Goal: Task Accomplishment & Management: Use online tool/utility

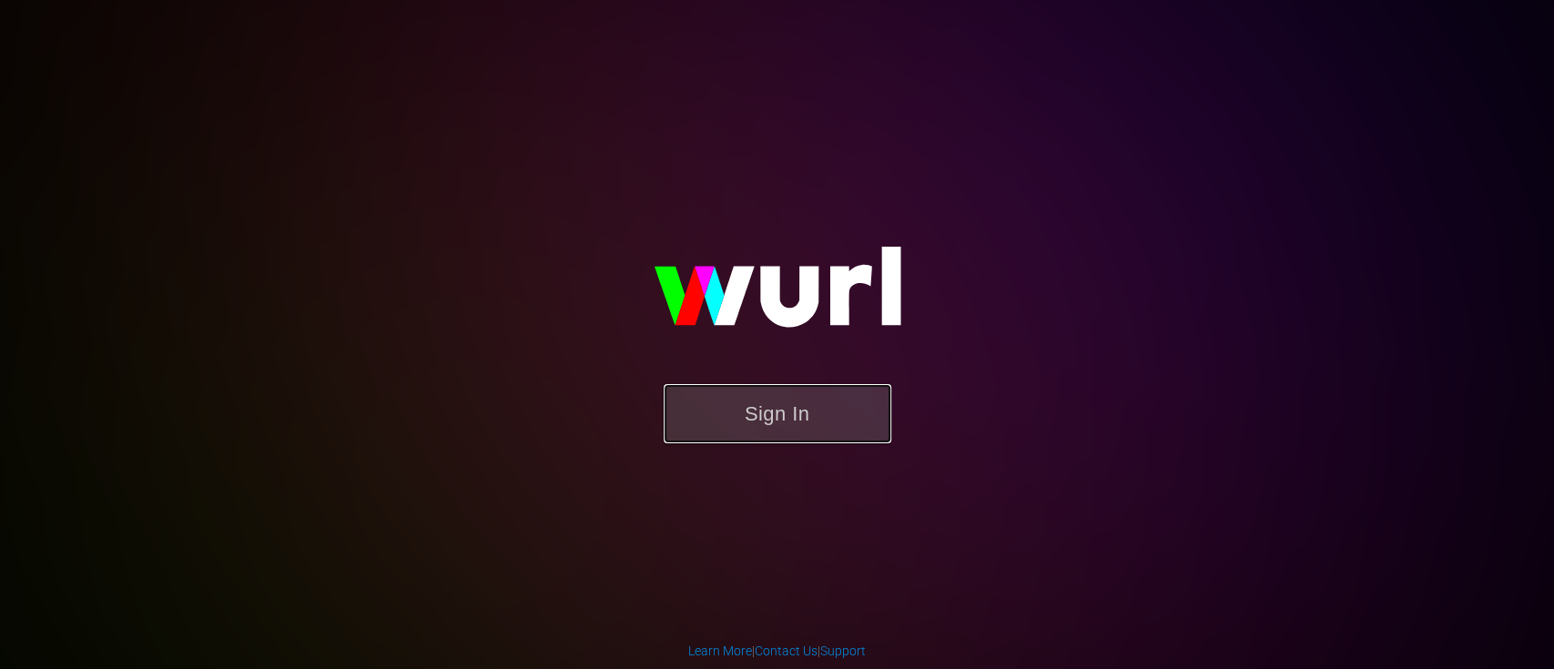
click at [749, 411] on button "Sign In" at bounding box center [778, 413] width 228 height 59
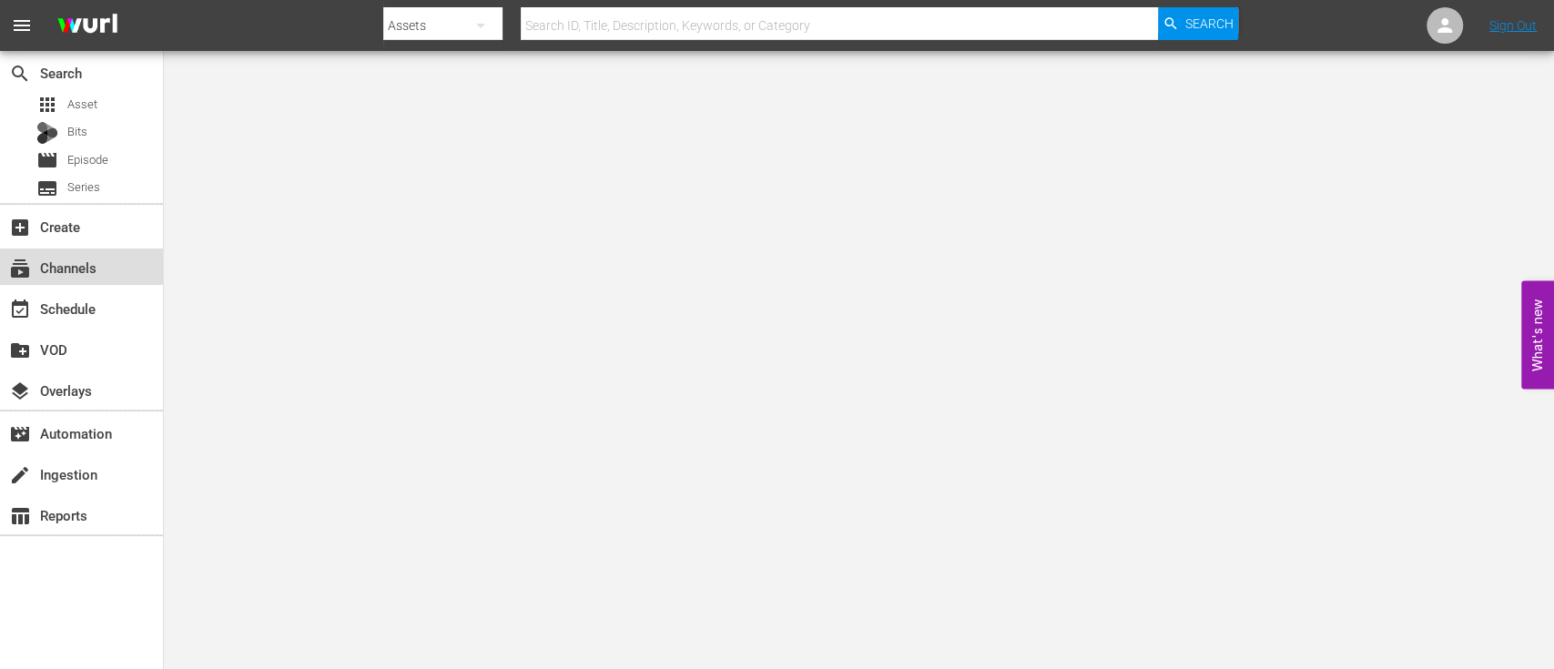
click at [90, 270] on div "subscriptions Channels" at bounding box center [51, 265] width 102 height 16
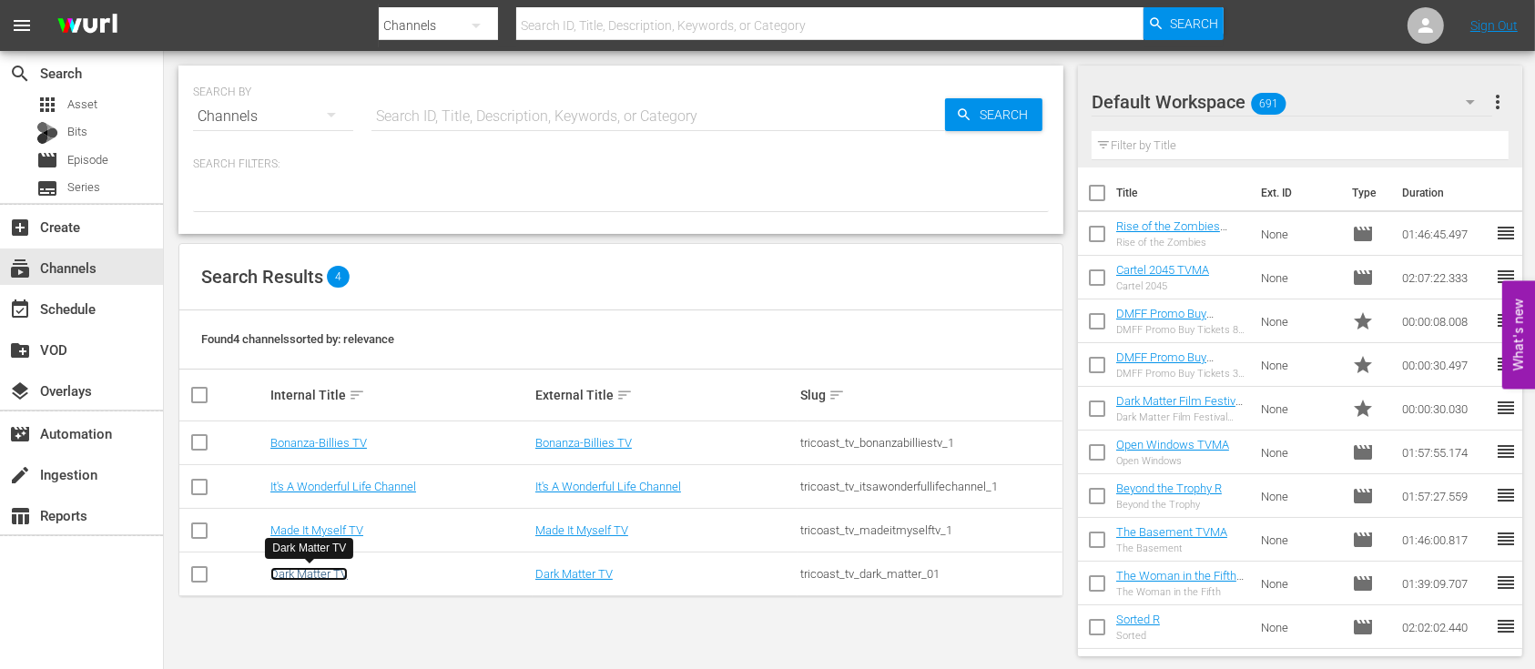
click at [313, 578] on link "Dark Matter TV" at bounding box center [308, 574] width 77 height 14
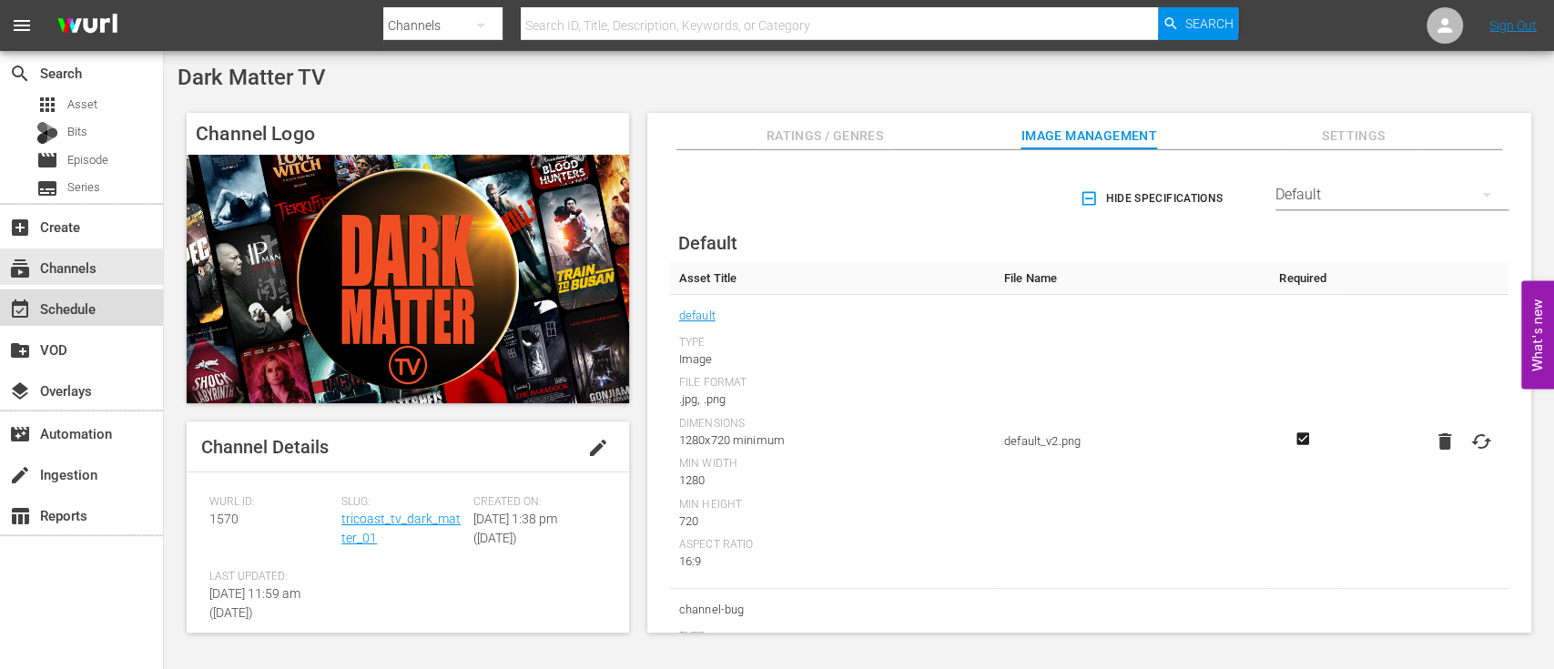
click at [73, 310] on div "event_available Schedule" at bounding box center [51, 306] width 102 height 16
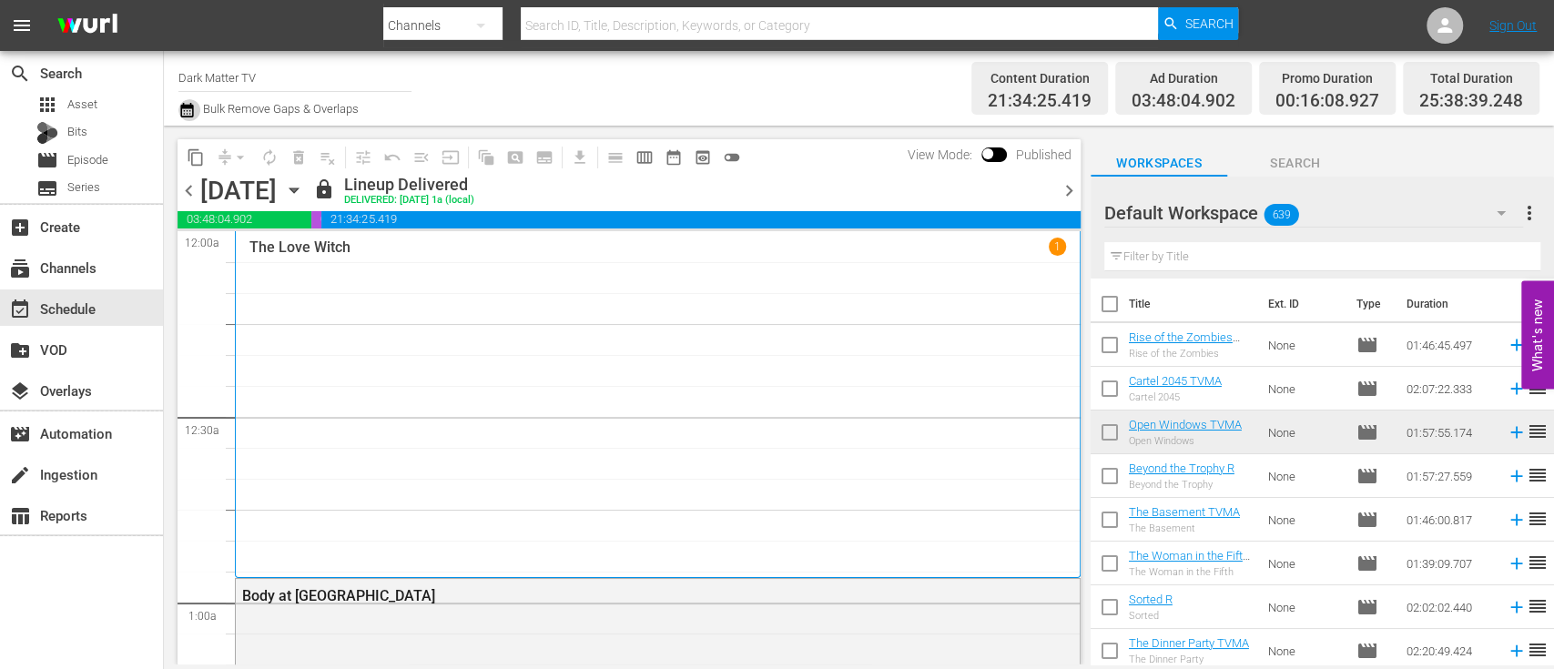
click at [192, 113] on icon "button" at bounding box center [186, 110] width 13 height 15
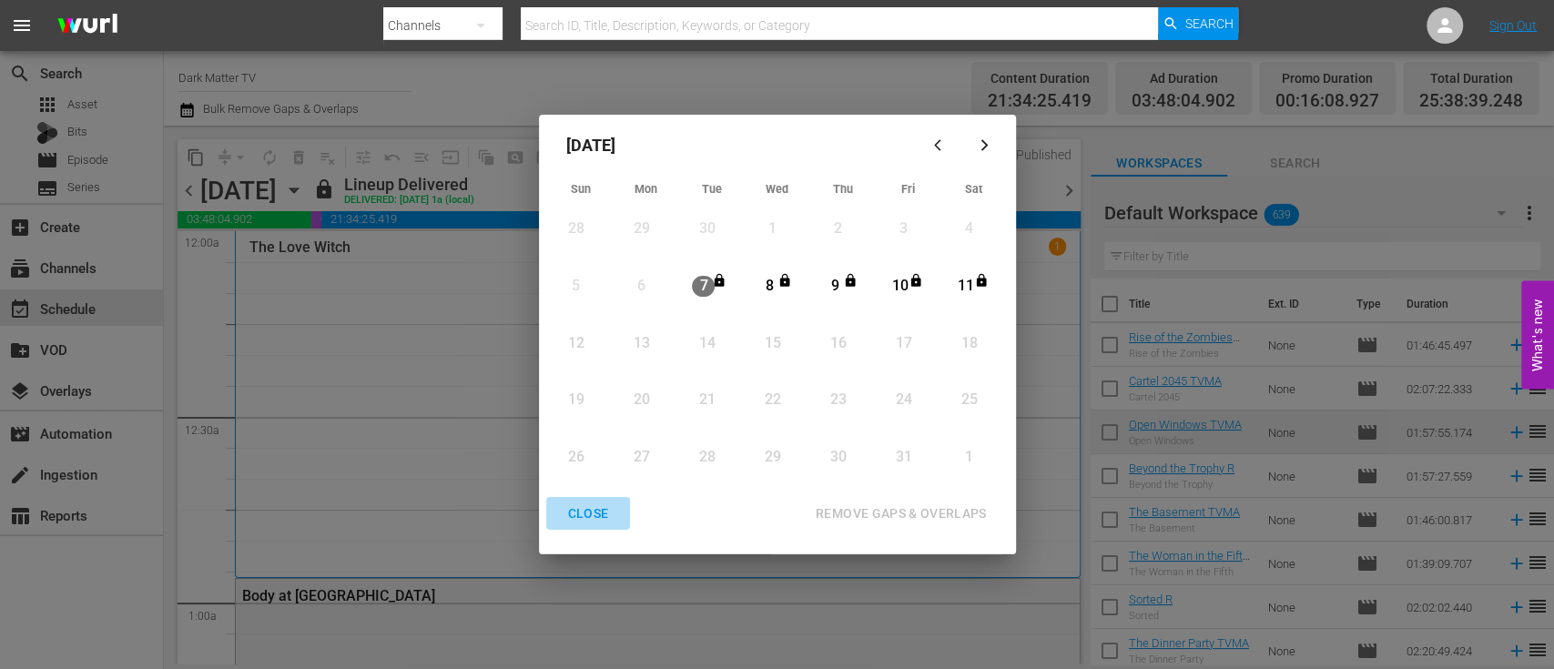
click at [597, 510] on div "CLOSE" at bounding box center [588, 514] width 70 height 23
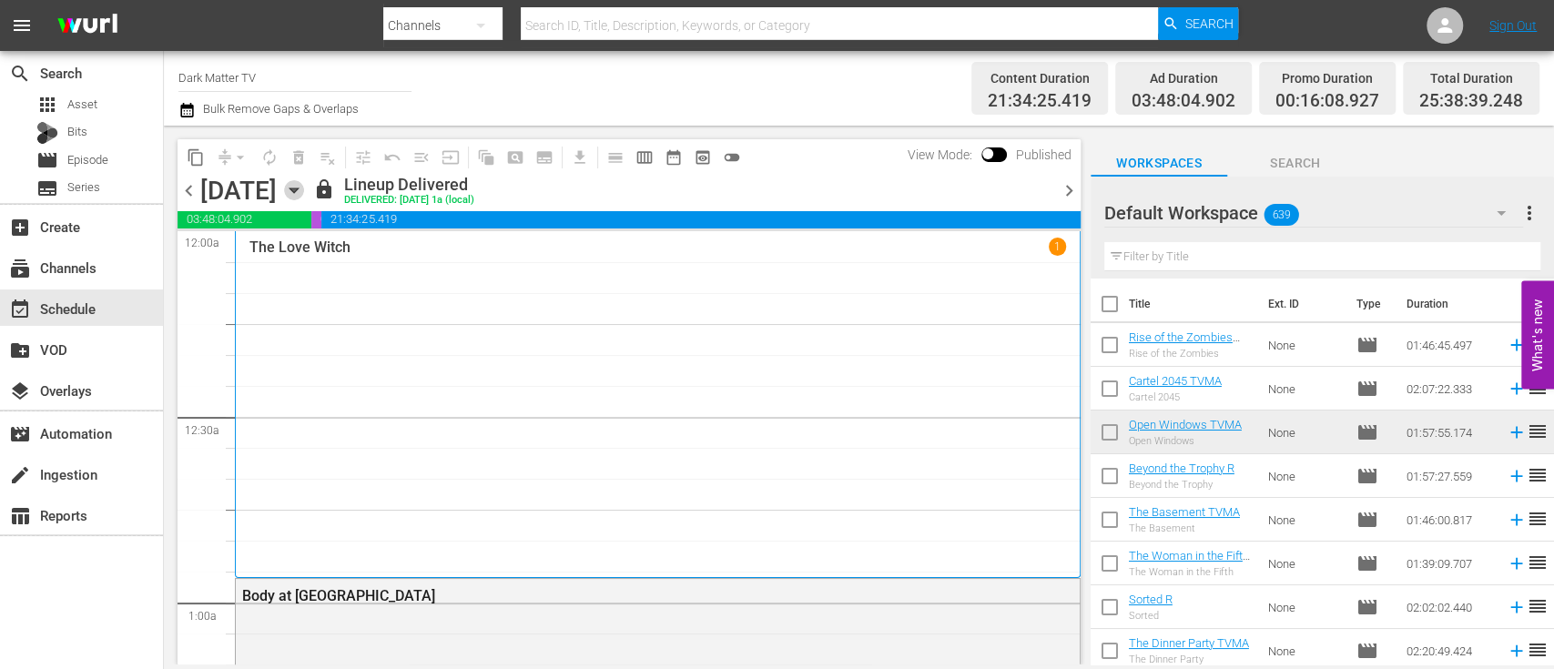
click at [304, 192] on icon "button" at bounding box center [294, 190] width 20 height 20
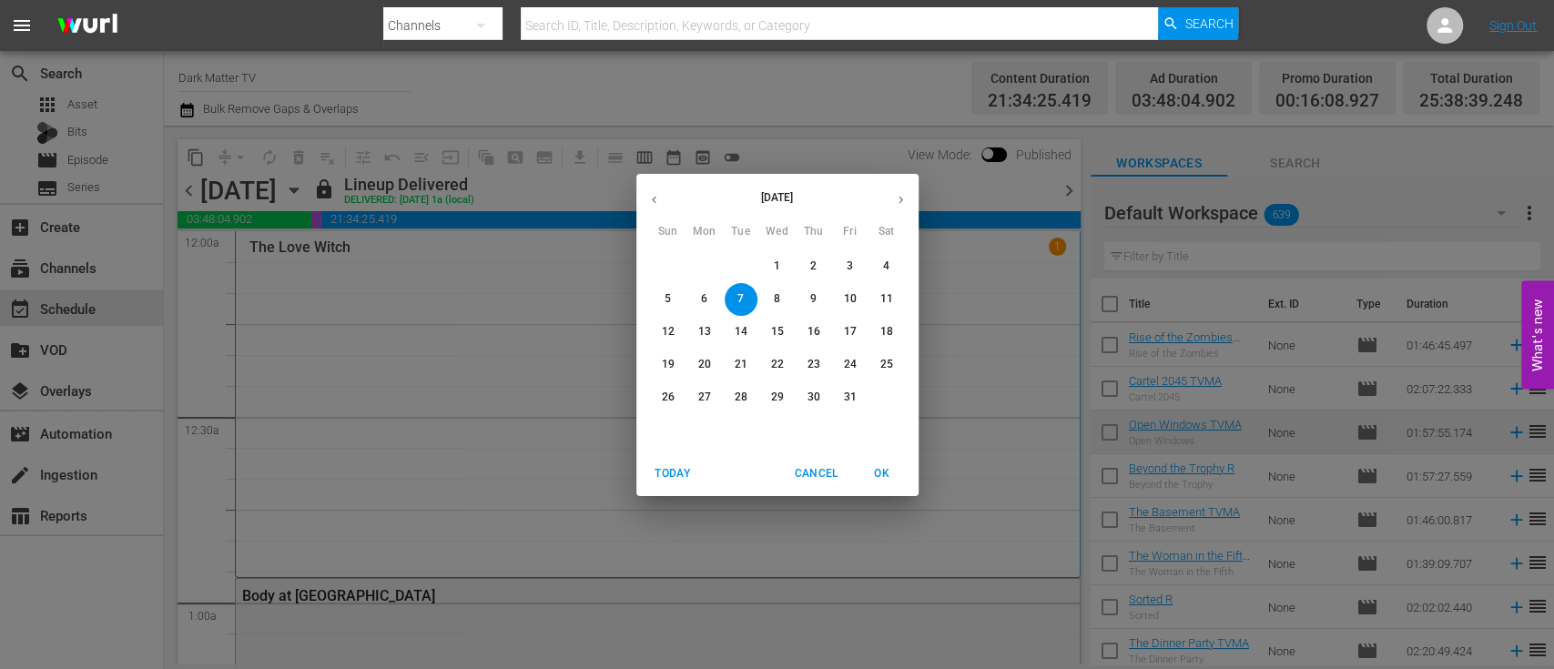
click at [889, 308] on button "11" at bounding box center [886, 299] width 33 height 33
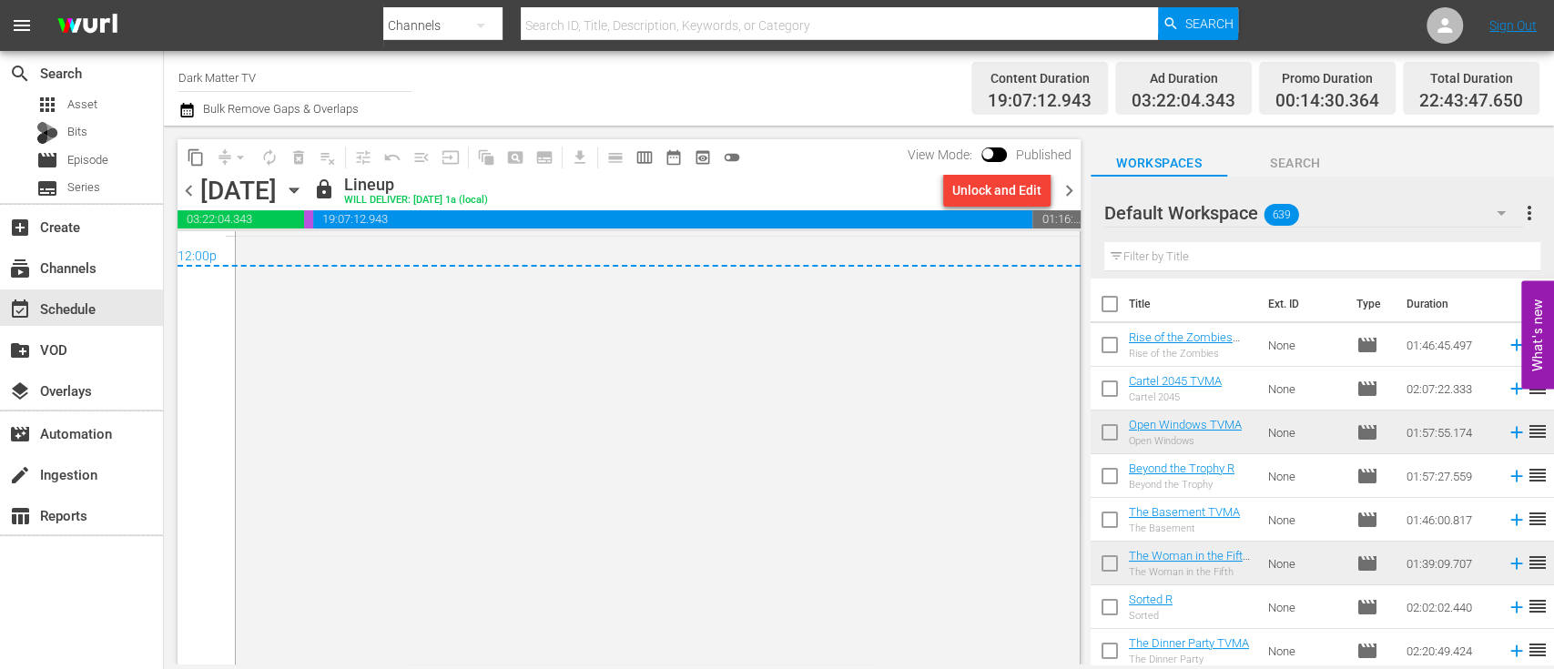
scroll to position [9154, 0]
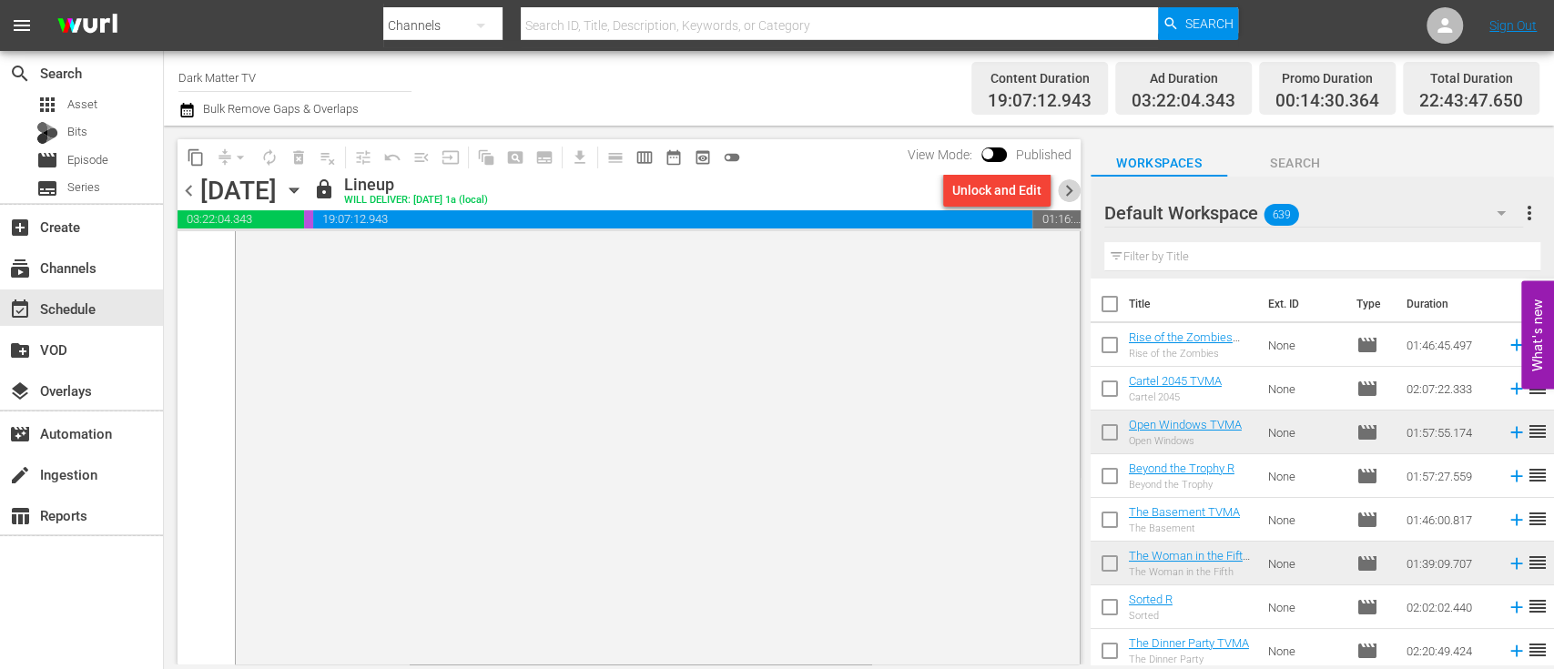
click at [1076, 194] on span "chevron_right" at bounding box center [1069, 190] width 23 height 23
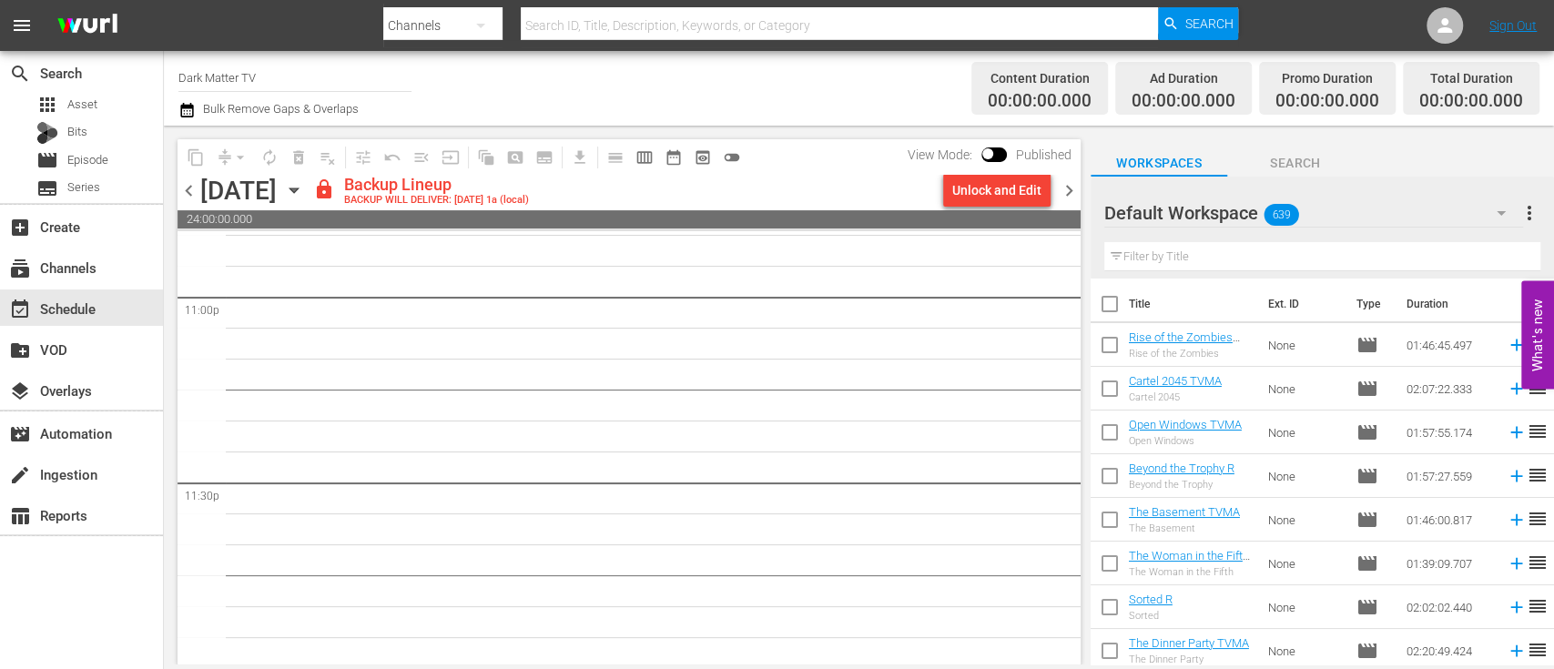
scroll to position [8481, 0]
click at [985, 193] on div "Unlock and Edit" at bounding box center [996, 190] width 89 height 33
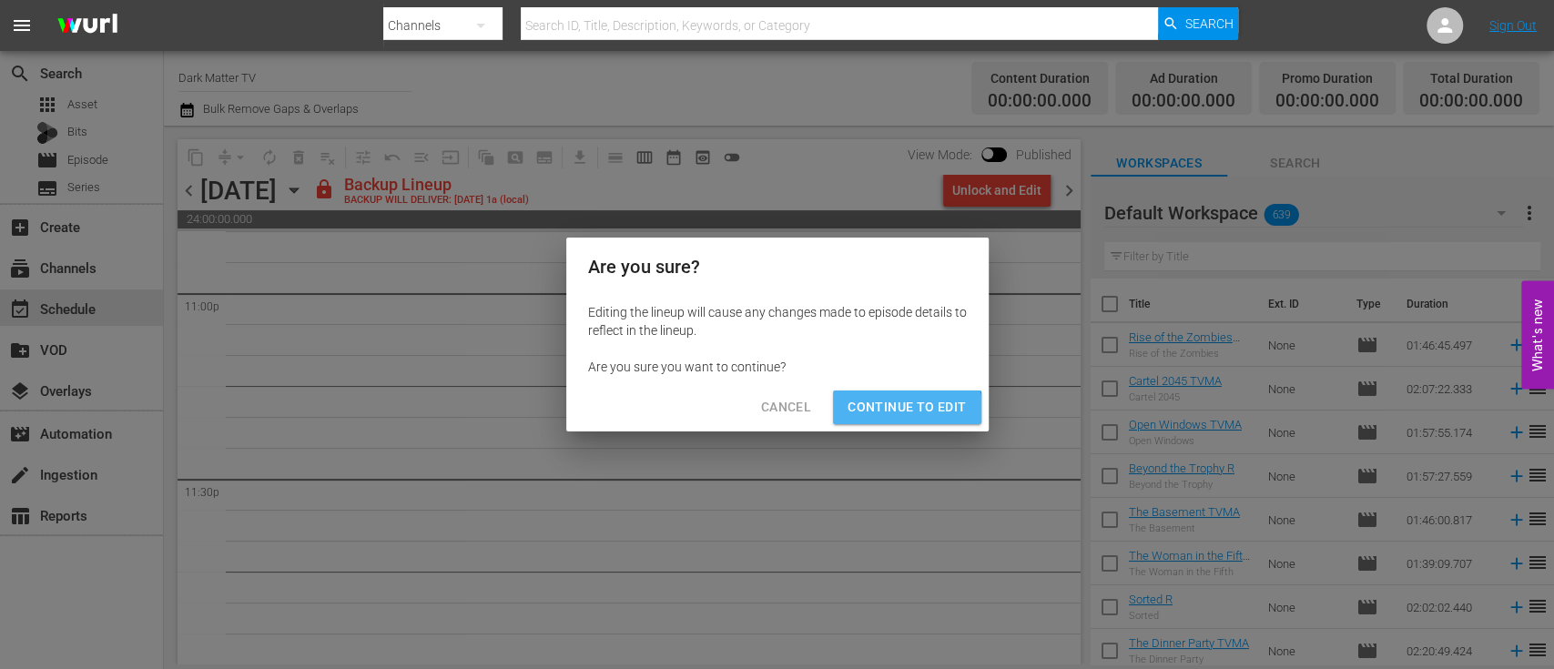
click at [902, 413] on span "Continue to Edit" at bounding box center [907, 407] width 118 height 23
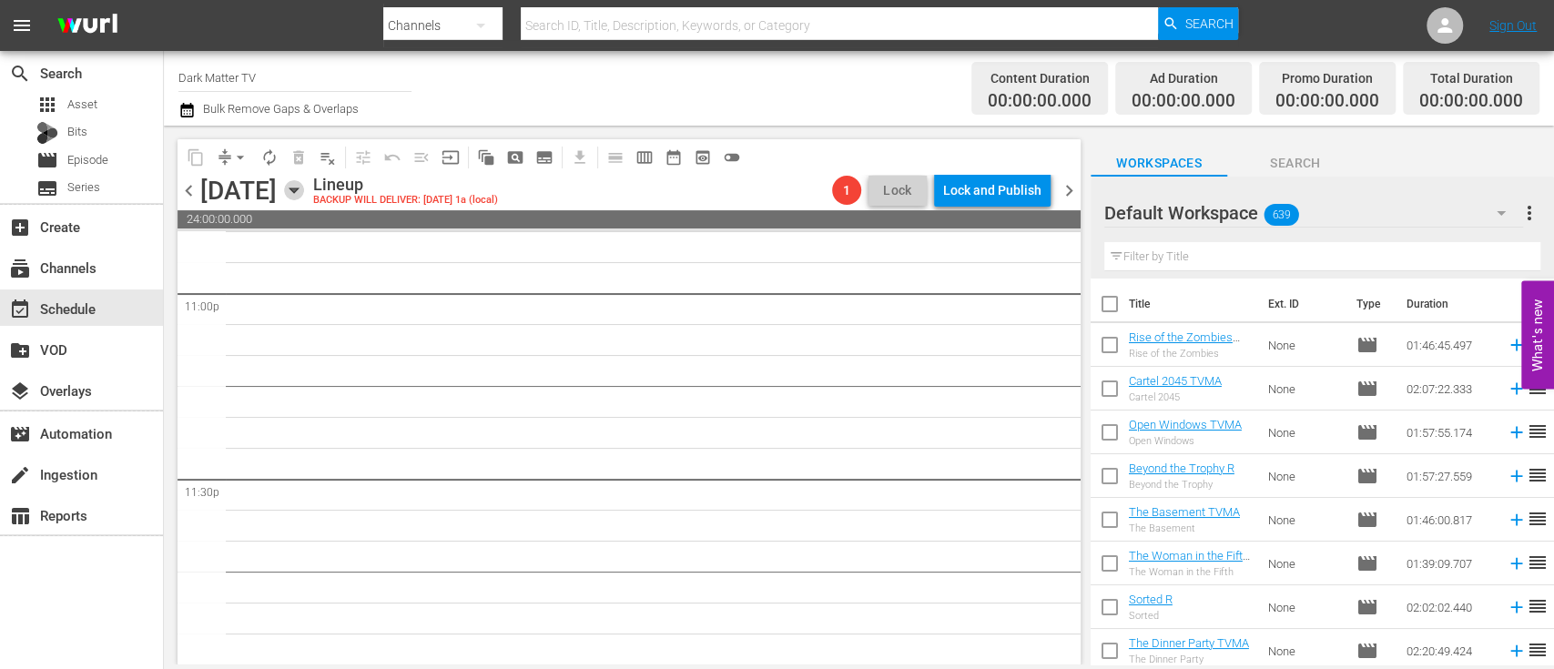
click at [298, 190] on icon "button" at bounding box center [293, 190] width 8 height 5
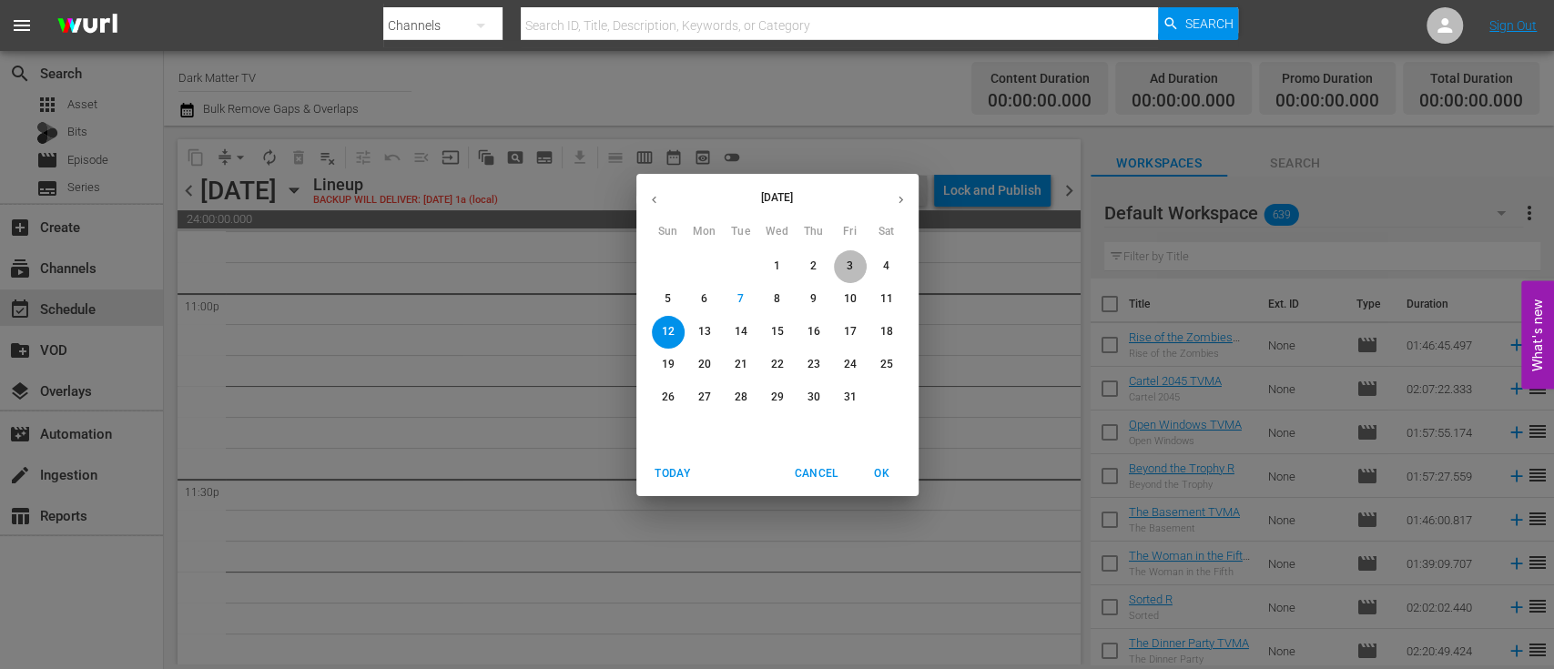
click at [850, 269] on p "3" at bounding box center [850, 266] width 6 height 15
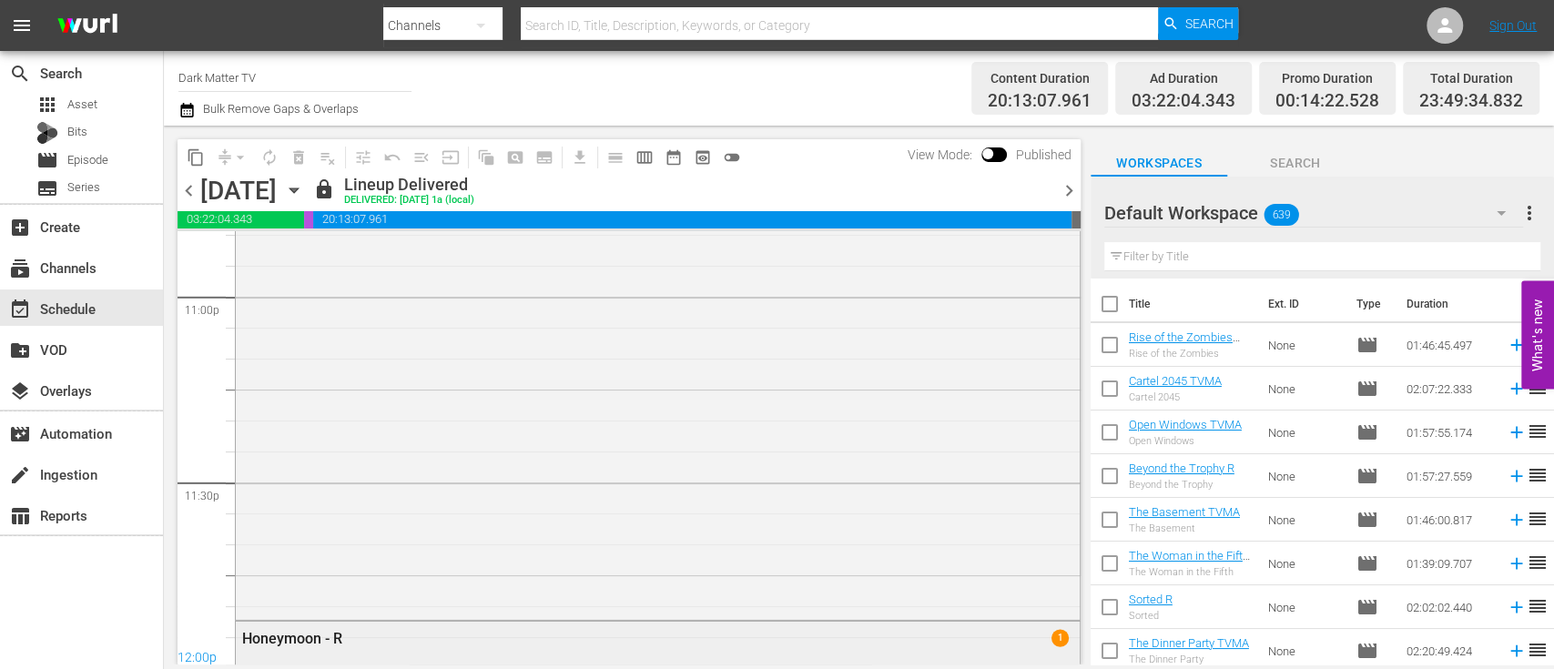
scroll to position [9054, 0]
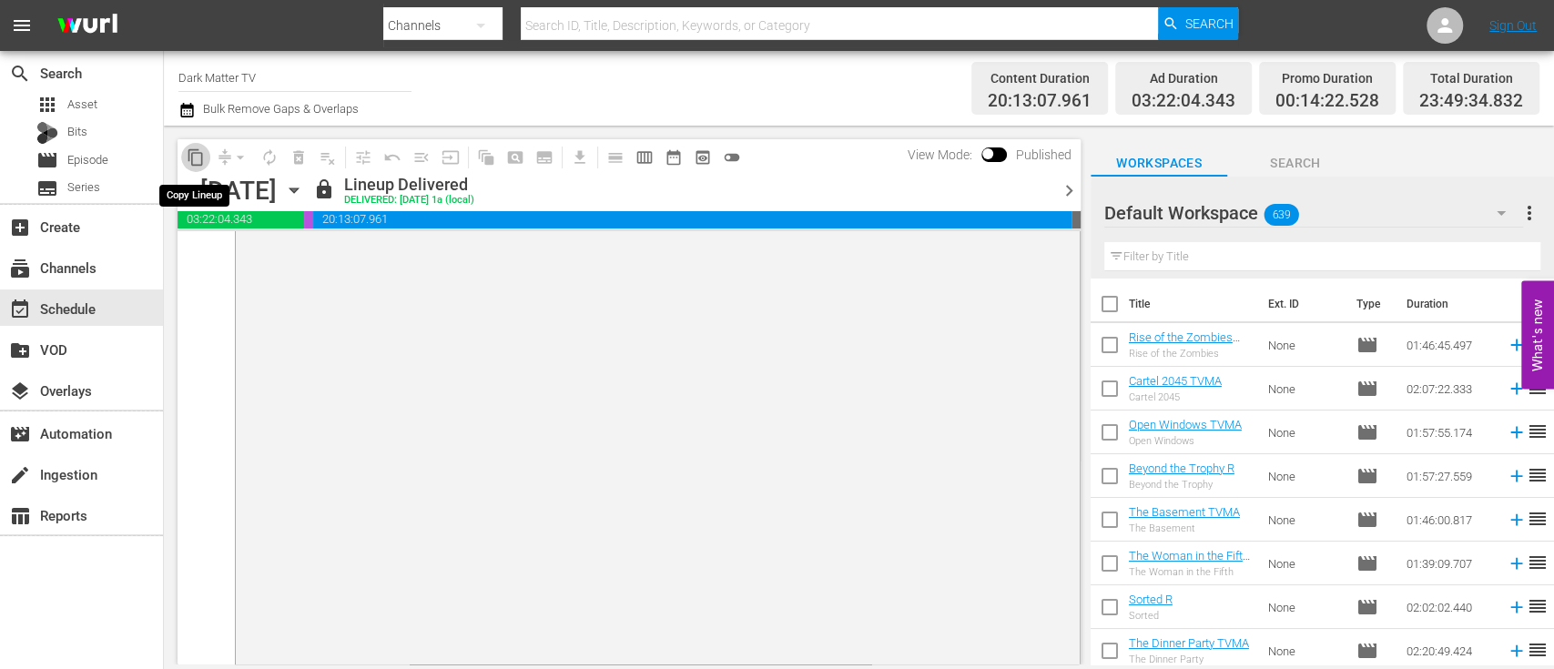
click at [187, 149] on span "content_copy" at bounding box center [196, 157] width 18 height 18
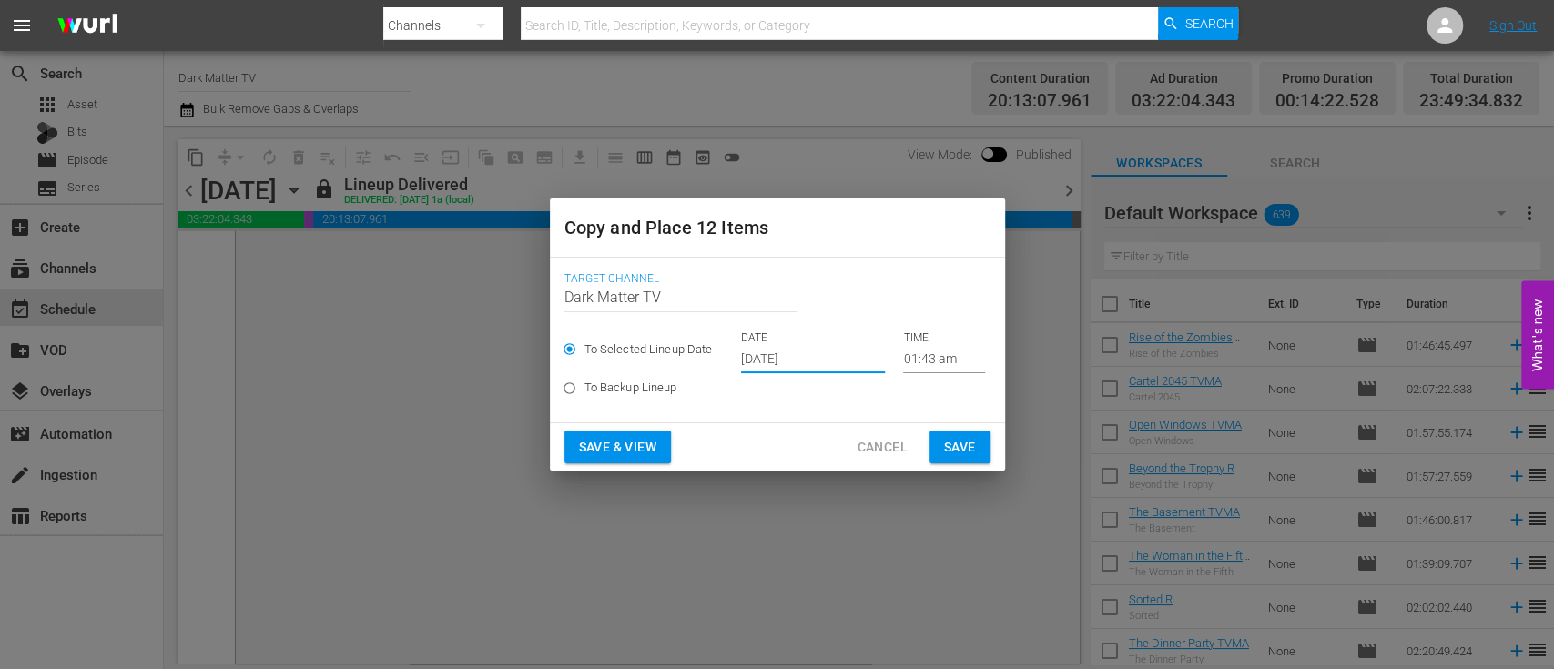
click at [832, 363] on input "[DATE]" at bounding box center [813, 359] width 144 height 27
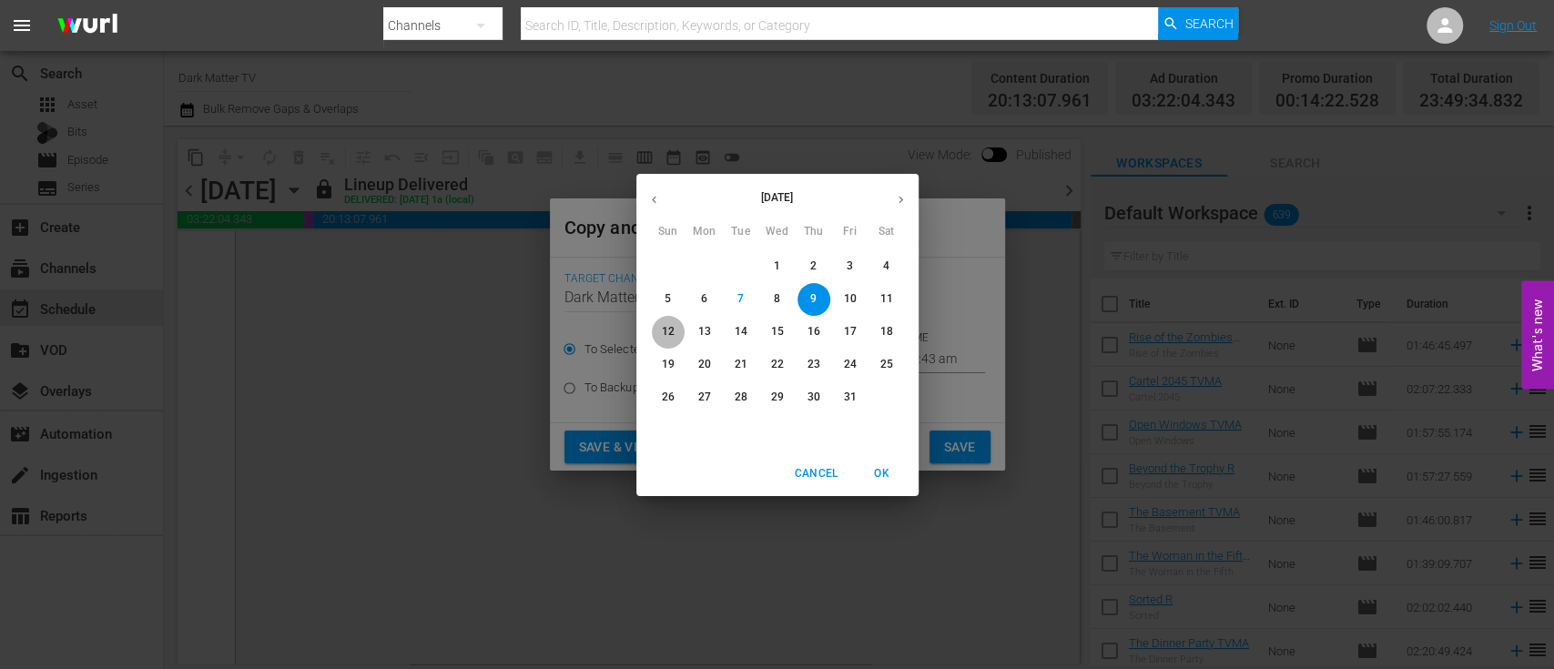
click at [664, 328] on p "12" at bounding box center [667, 331] width 13 height 15
type input "[DATE]"
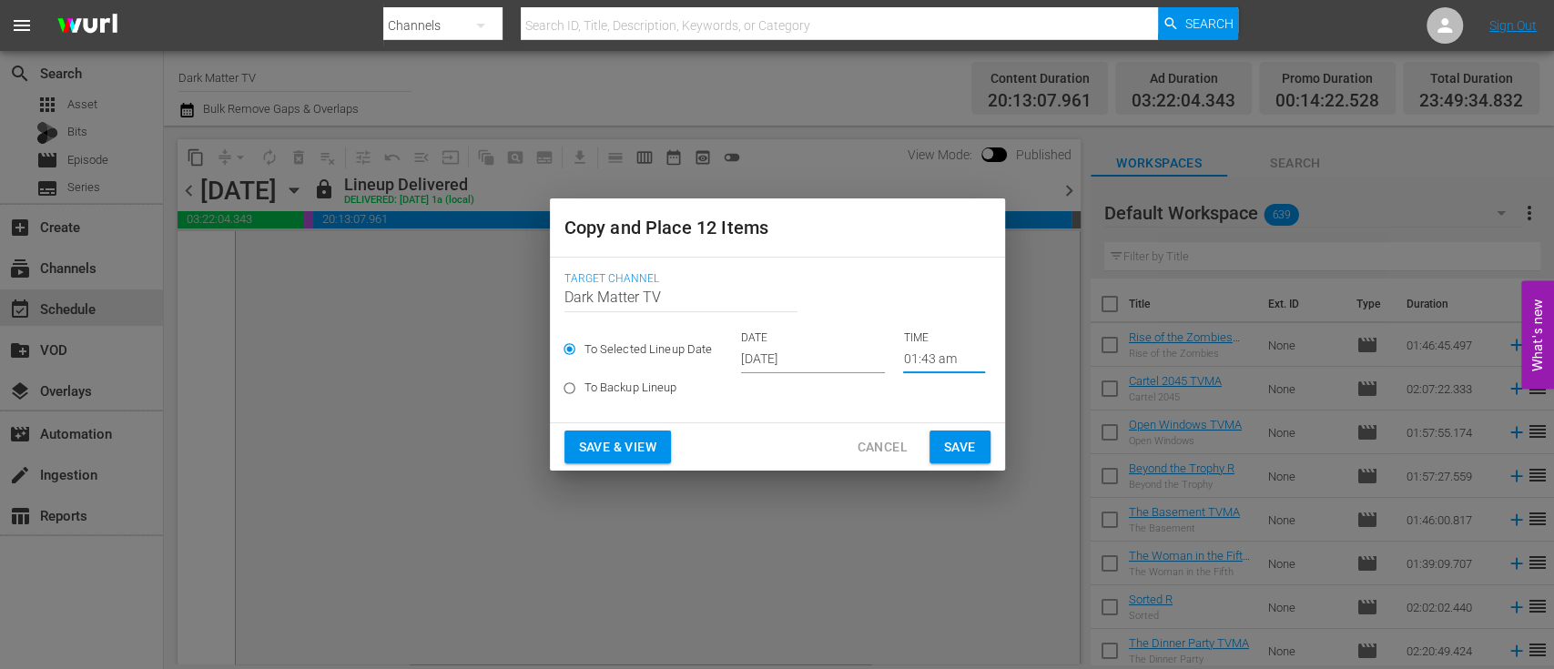
click at [934, 358] on input "01:43 am" at bounding box center [944, 359] width 82 height 27
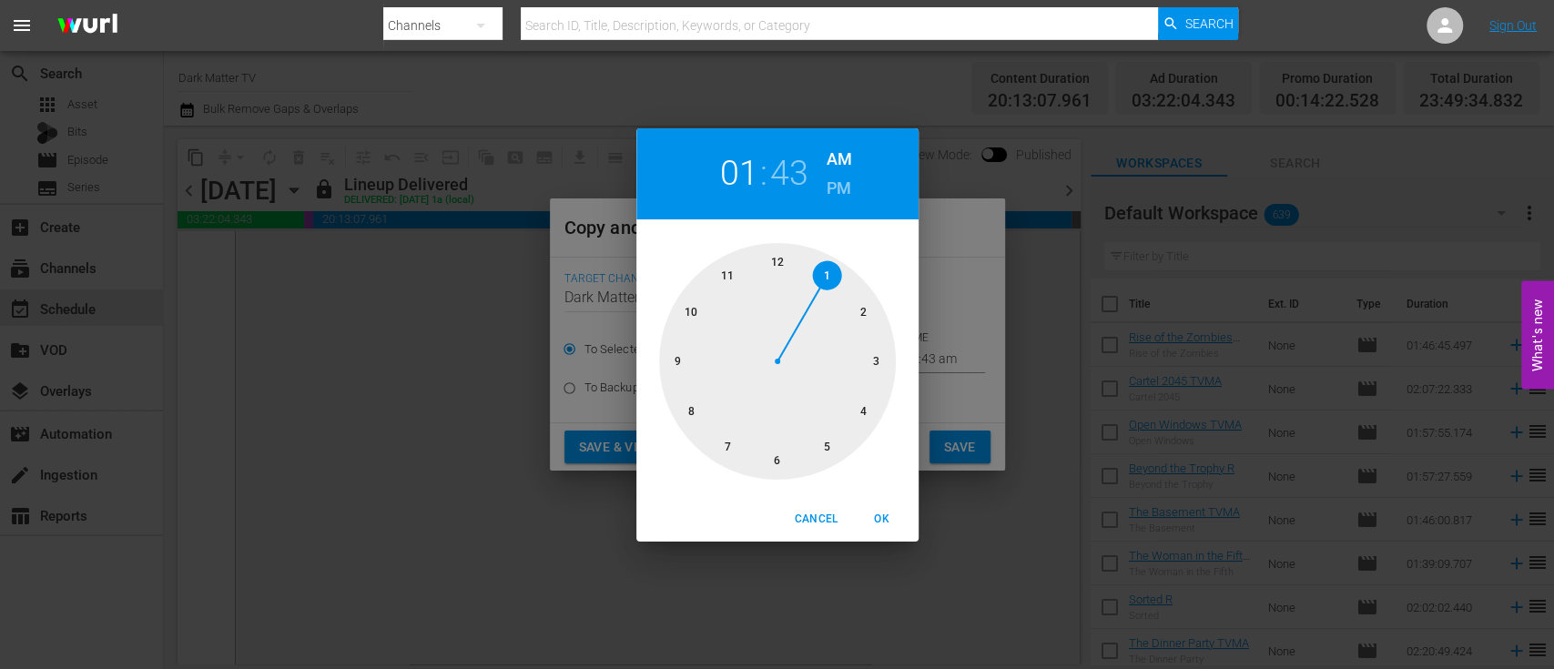
click at [779, 259] on div at bounding box center [777, 361] width 237 height 237
click at [887, 514] on span "OK" at bounding box center [882, 519] width 44 height 19
type input "12:43 am"
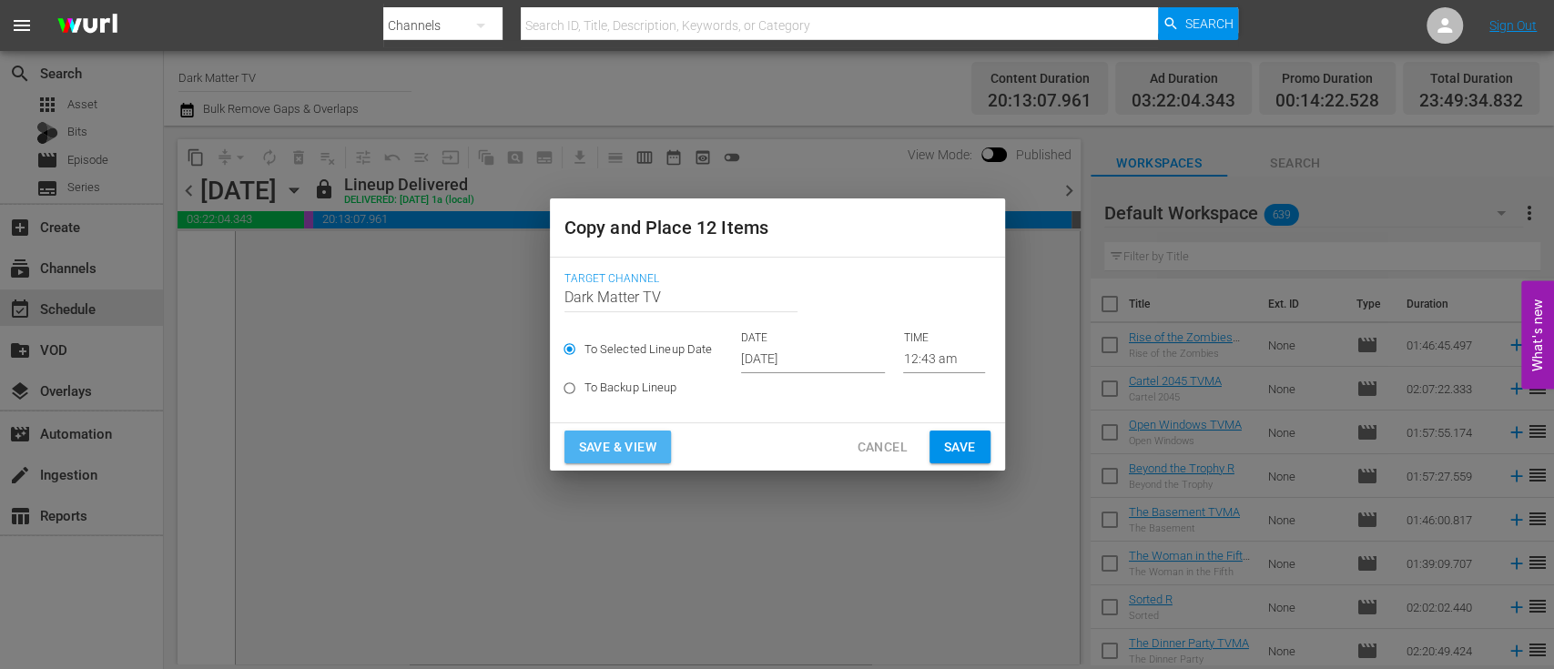
click at [612, 436] on span "Save & View" at bounding box center [617, 447] width 77 height 23
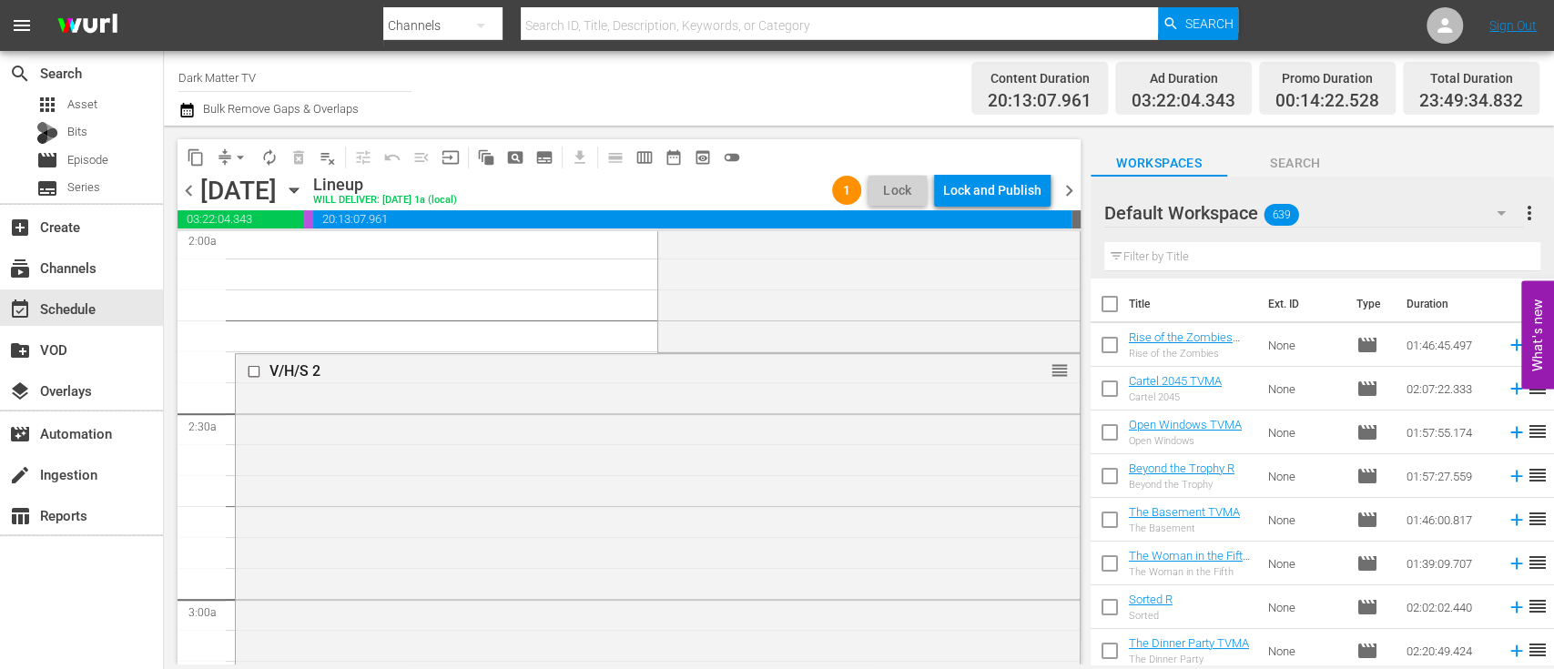
scroll to position [750, 0]
click at [238, 159] on span "arrow_drop_down" at bounding box center [240, 157] width 18 height 18
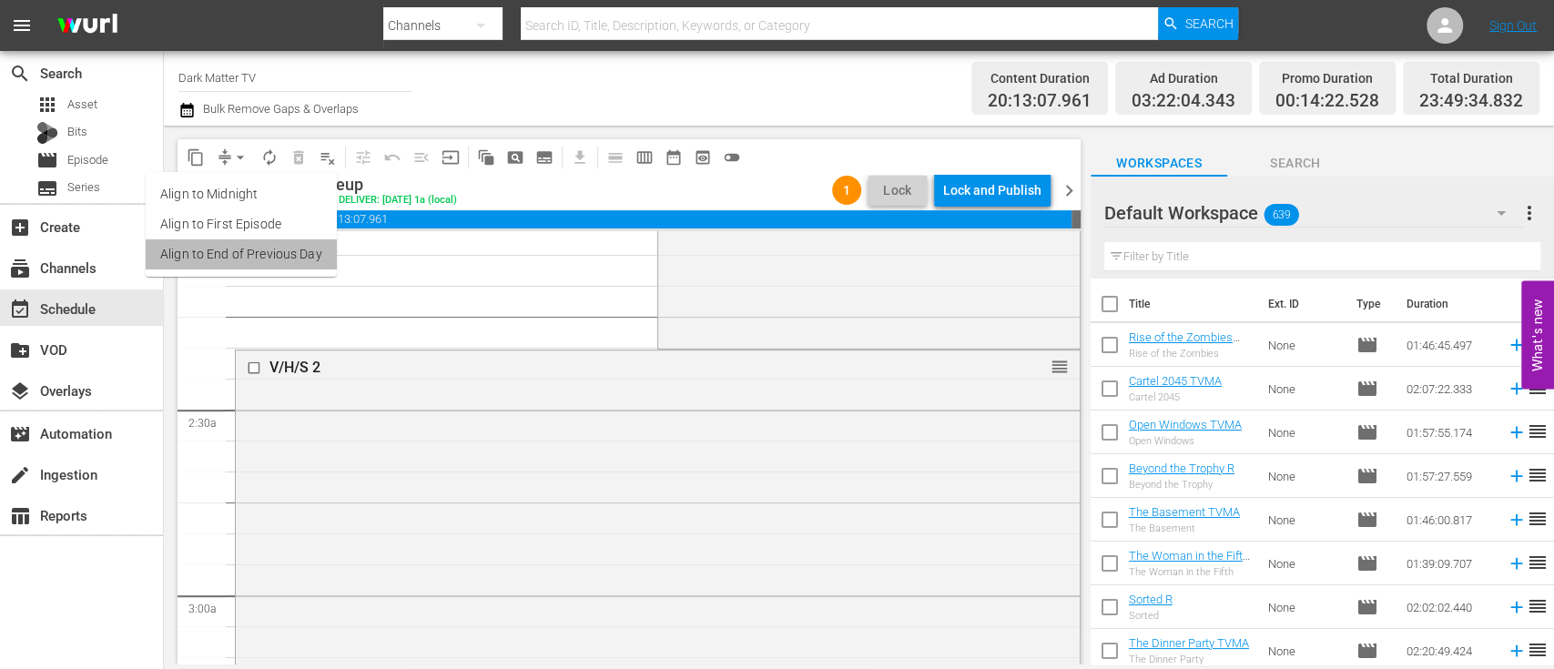
click at [246, 259] on li "Align to End of Previous Day" at bounding box center [241, 254] width 191 height 30
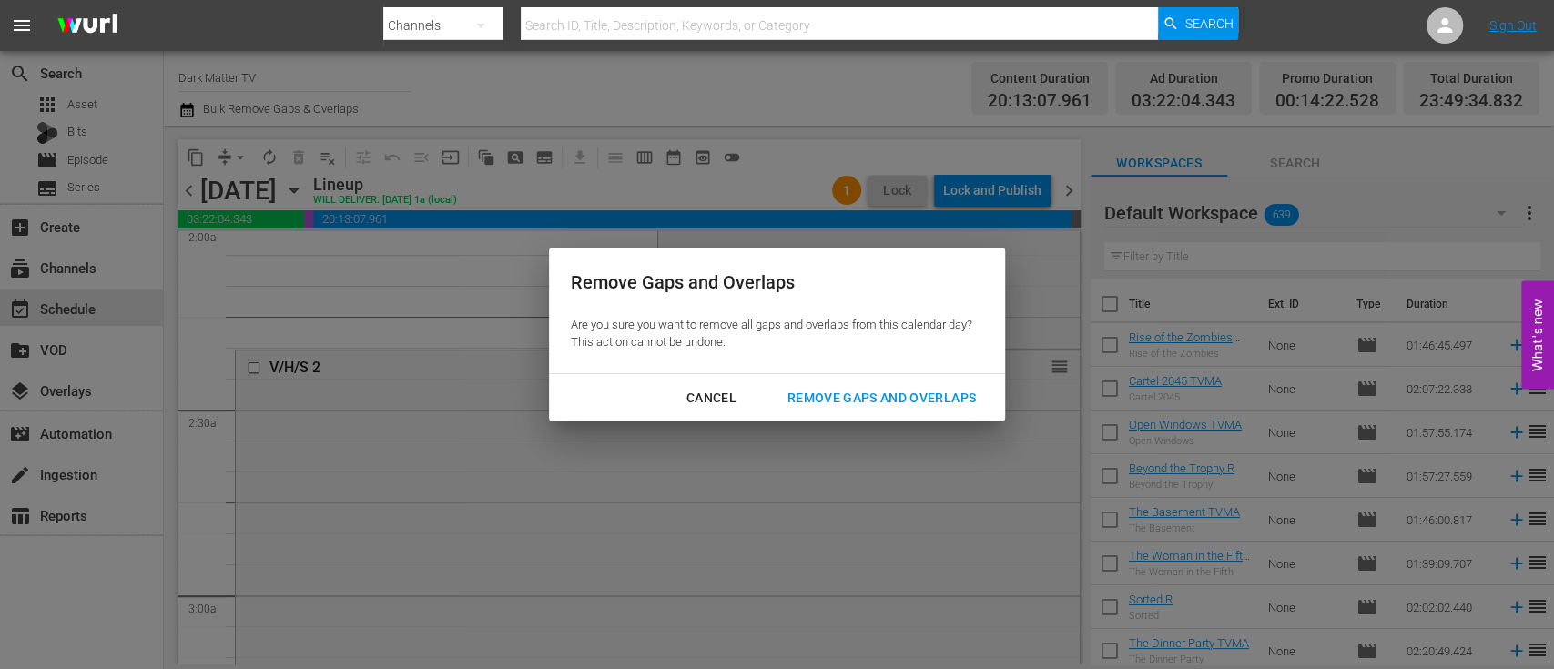
click at [914, 388] on div "Remove Gaps and Overlaps" at bounding box center [882, 398] width 218 height 23
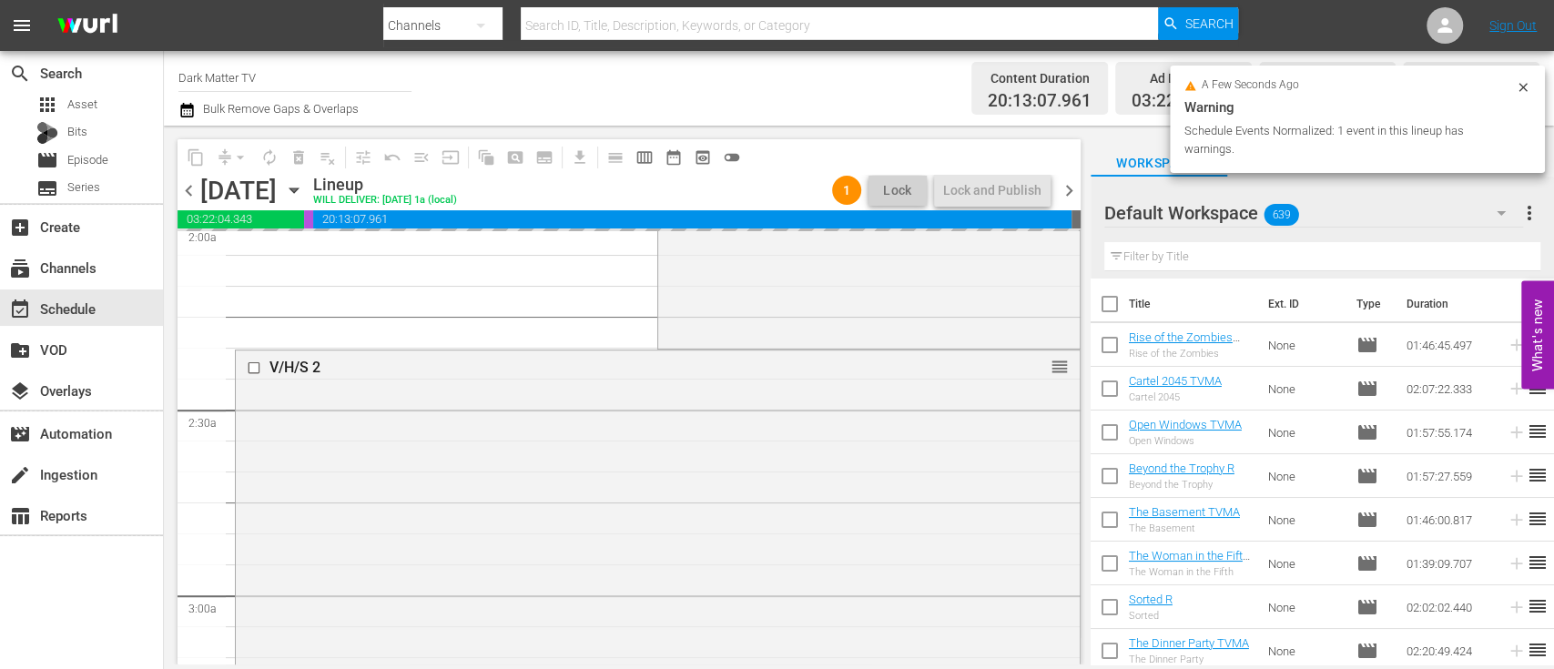
click at [1069, 188] on span "chevron_right" at bounding box center [1069, 190] width 23 height 23
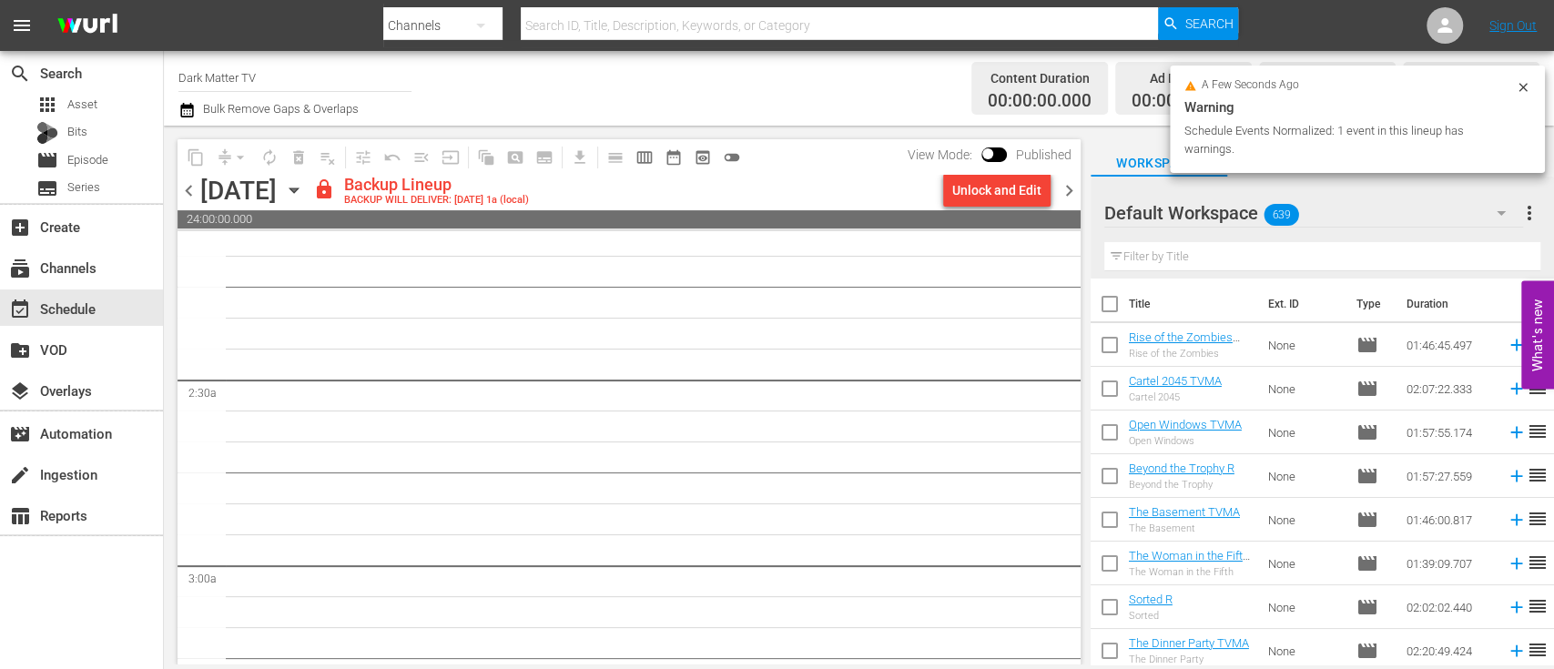
scroll to position [750, 0]
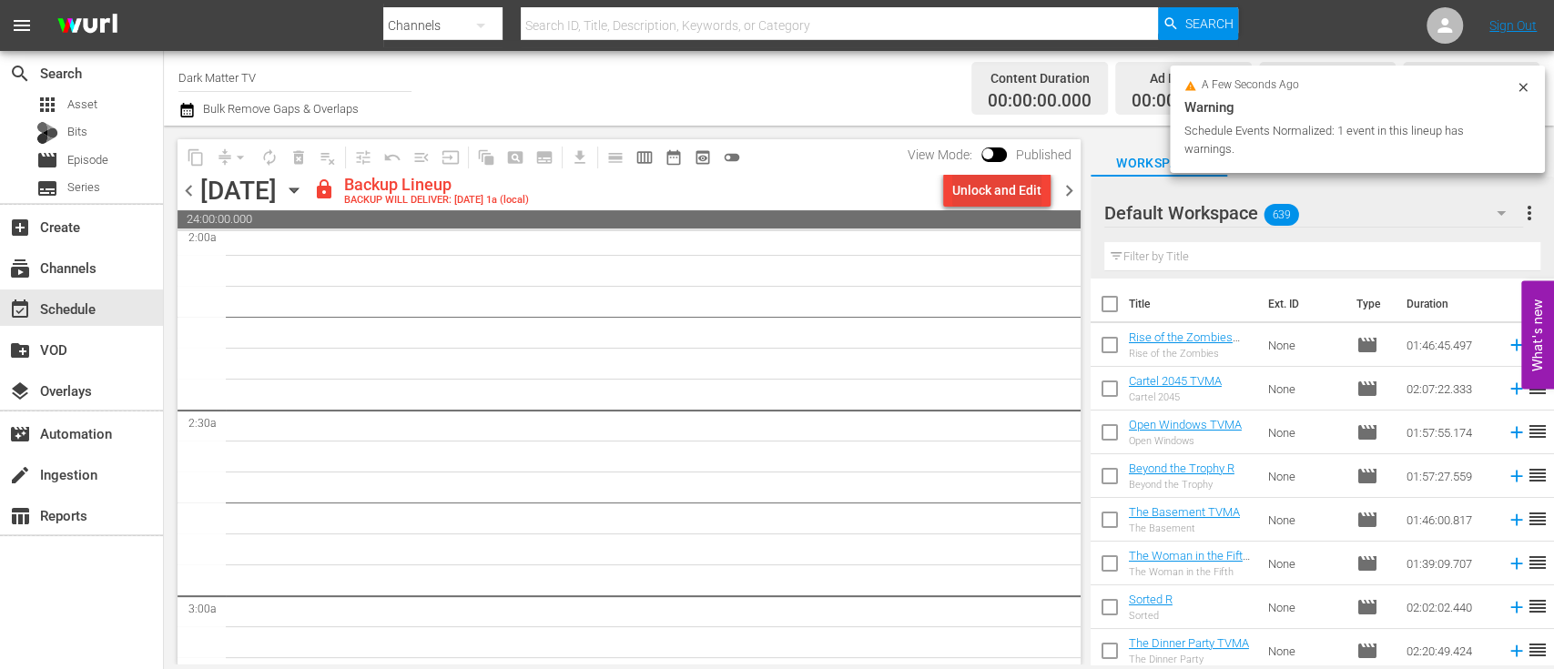
click at [987, 192] on div "Unlock and Edit" at bounding box center [996, 190] width 89 height 33
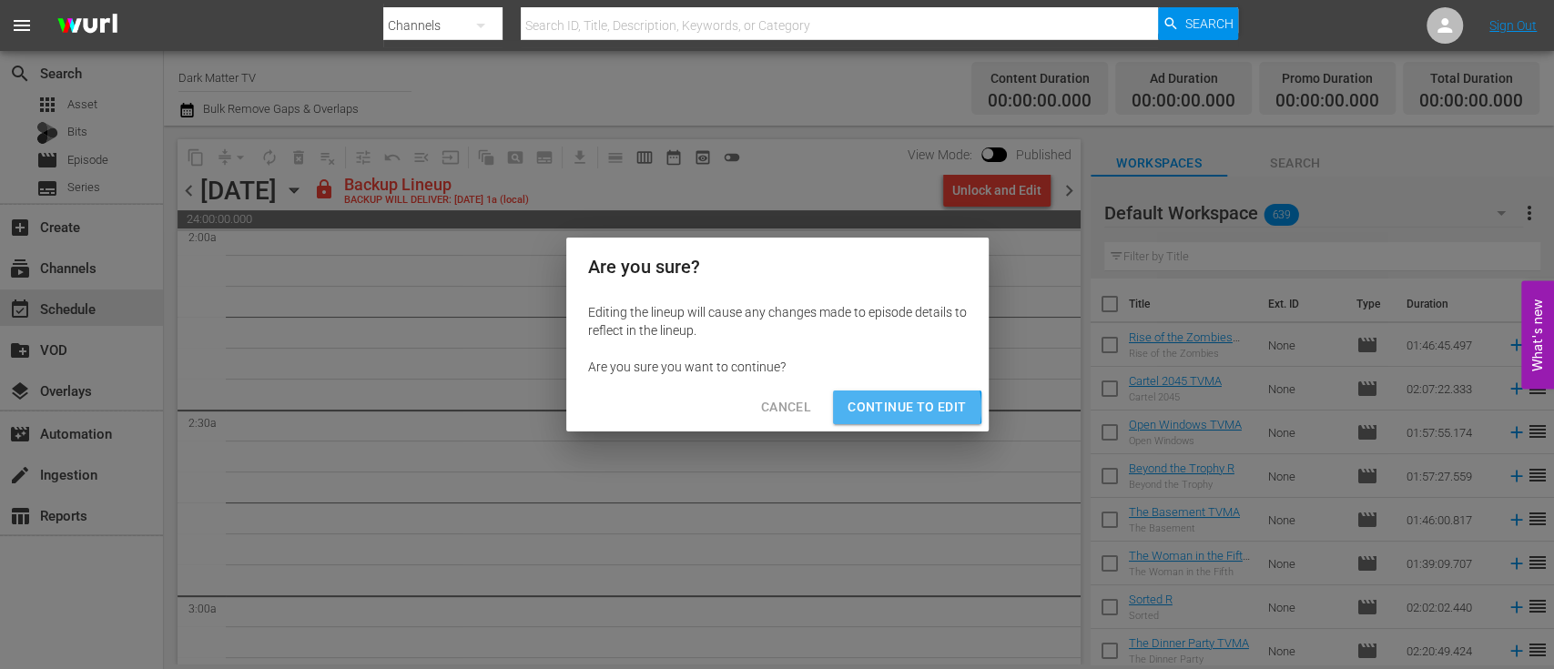
click at [889, 409] on span "Continue to Edit" at bounding box center [907, 407] width 118 height 23
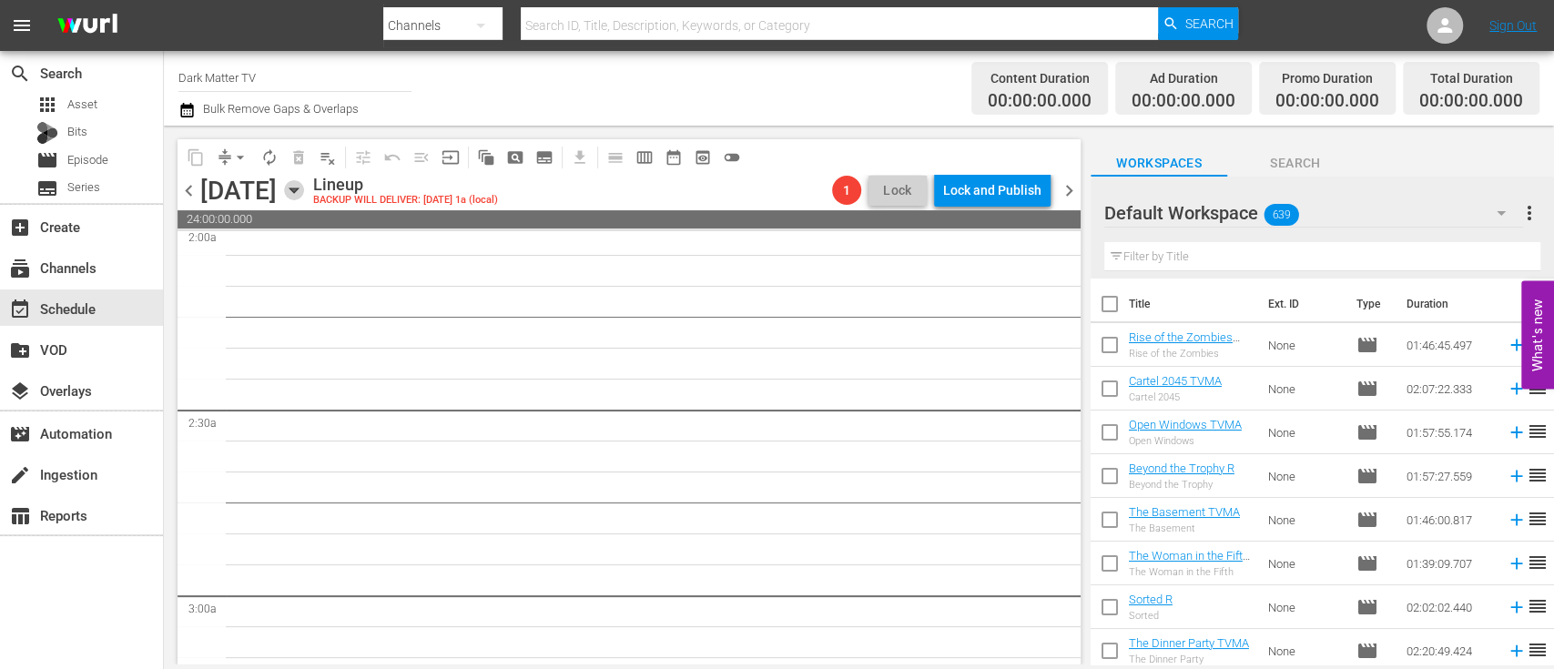
click at [304, 192] on icon "button" at bounding box center [294, 190] width 20 height 20
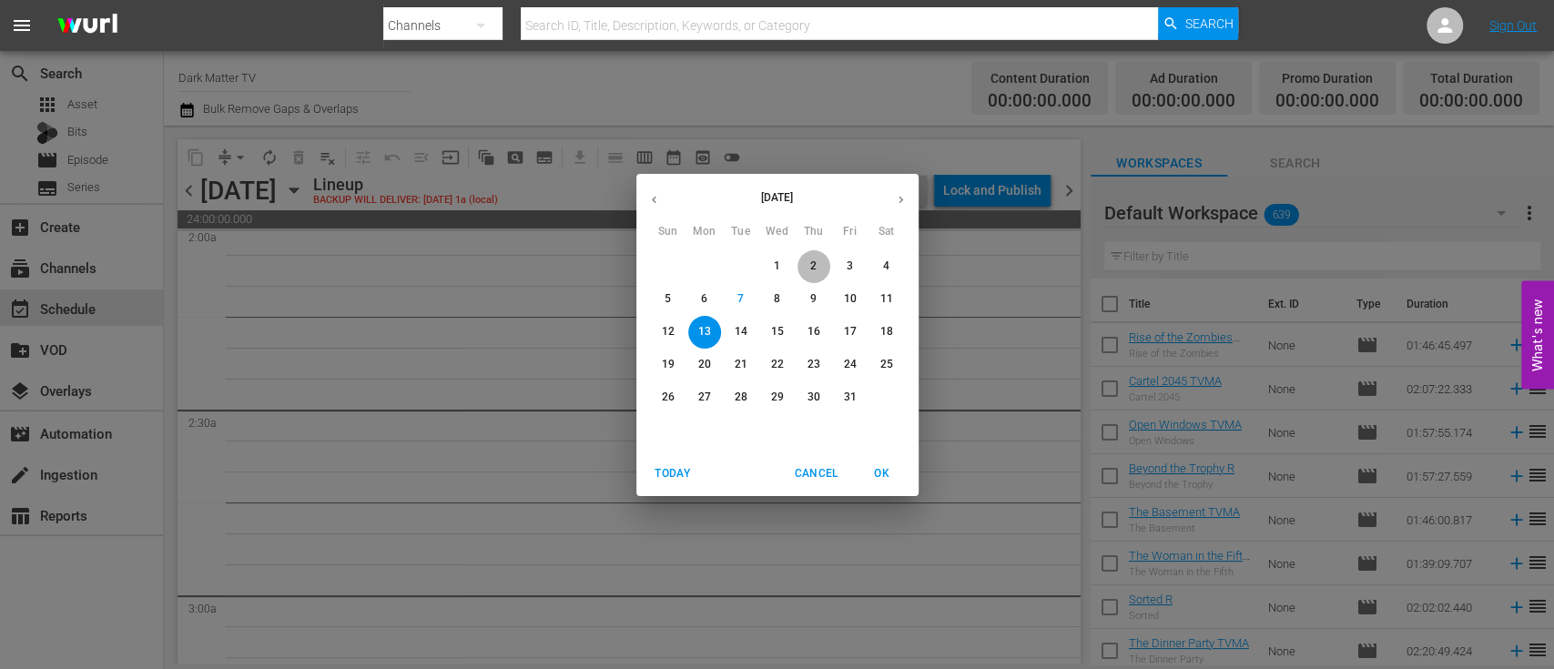
click at [810, 264] on p "2" at bounding box center [813, 266] width 6 height 15
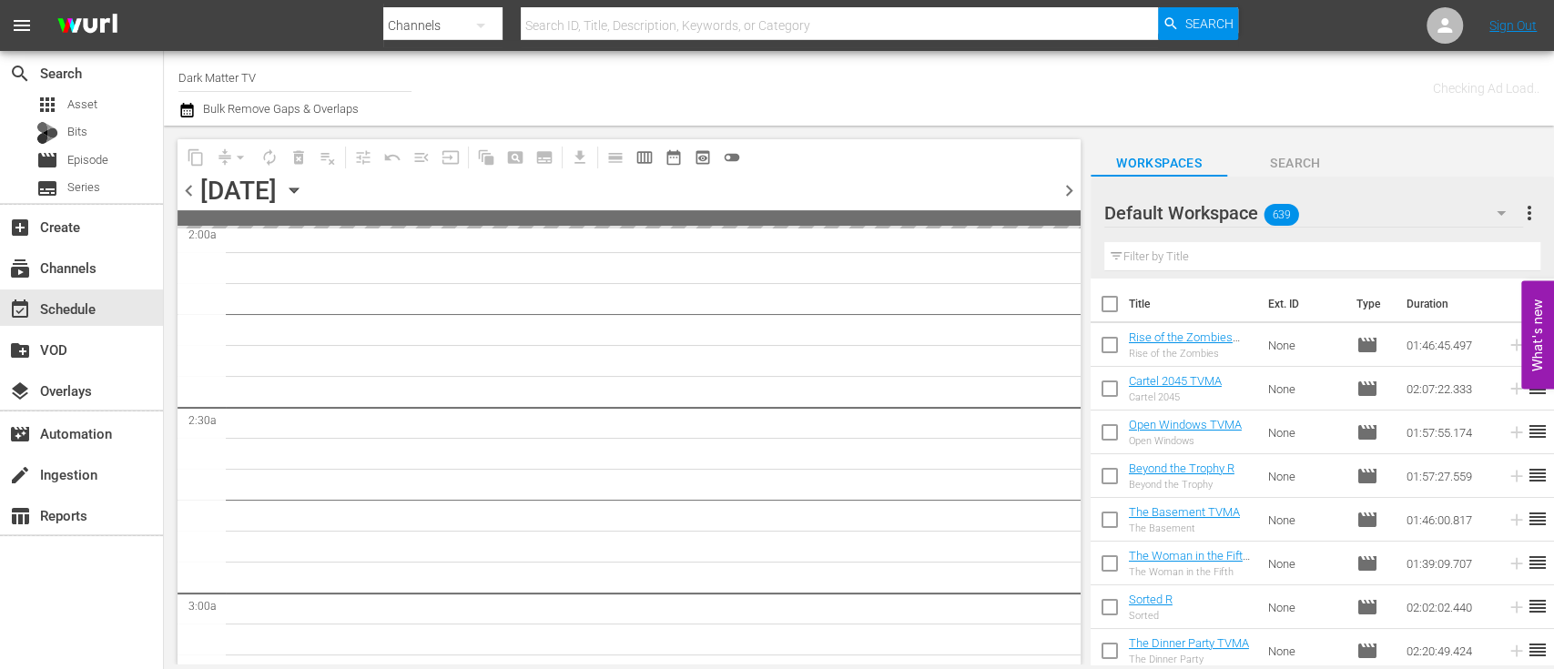
scroll to position [780, 0]
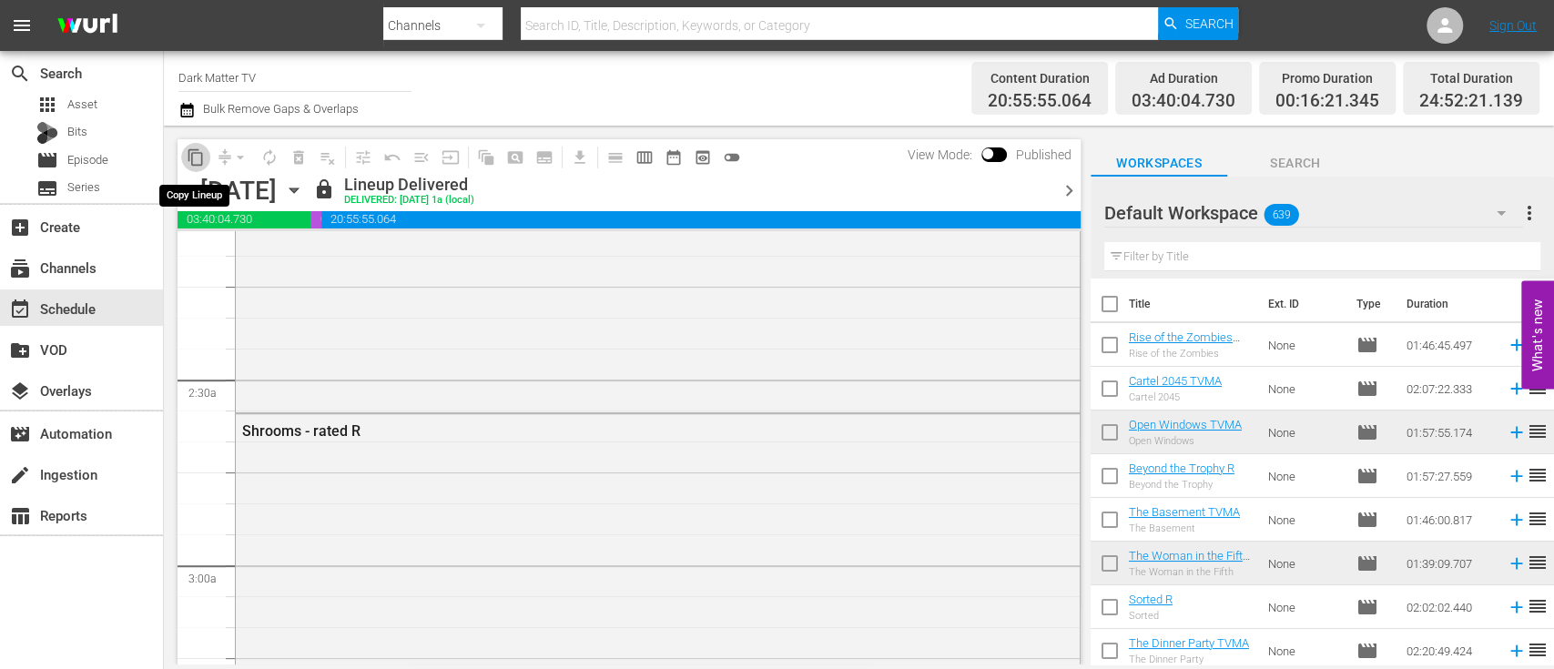
click at [197, 163] on span "content_copy" at bounding box center [196, 157] width 18 height 18
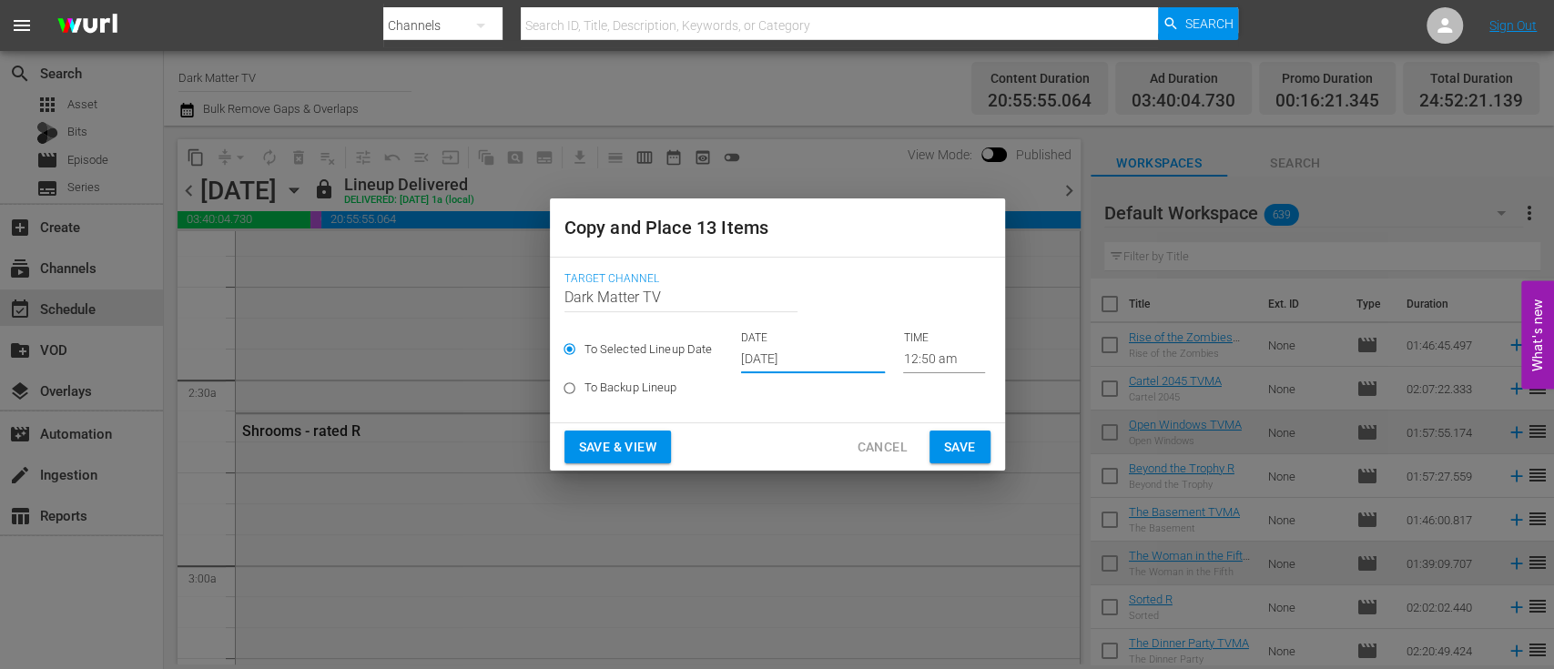
click at [810, 363] on input "[DATE]" at bounding box center [813, 359] width 144 height 27
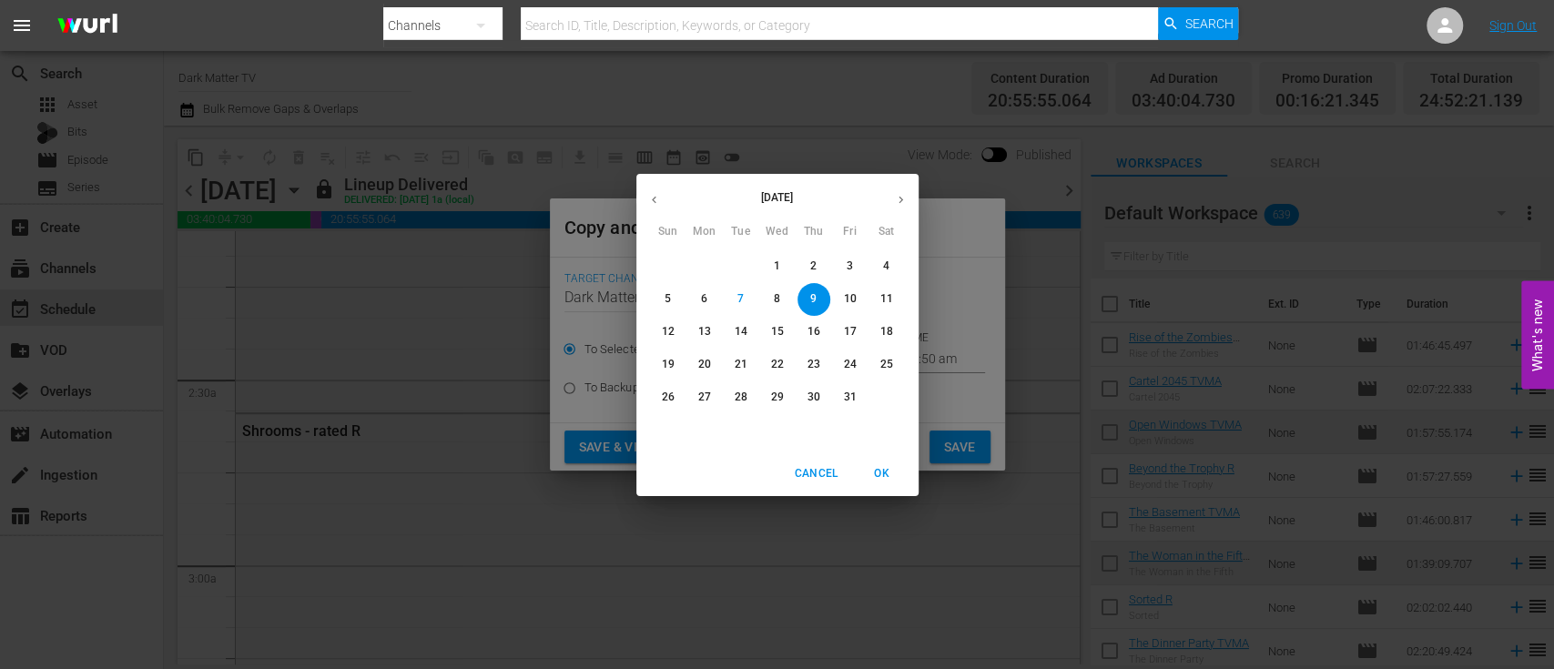
click at [695, 335] on span "13" at bounding box center [704, 331] width 33 height 15
type input "[DATE]"
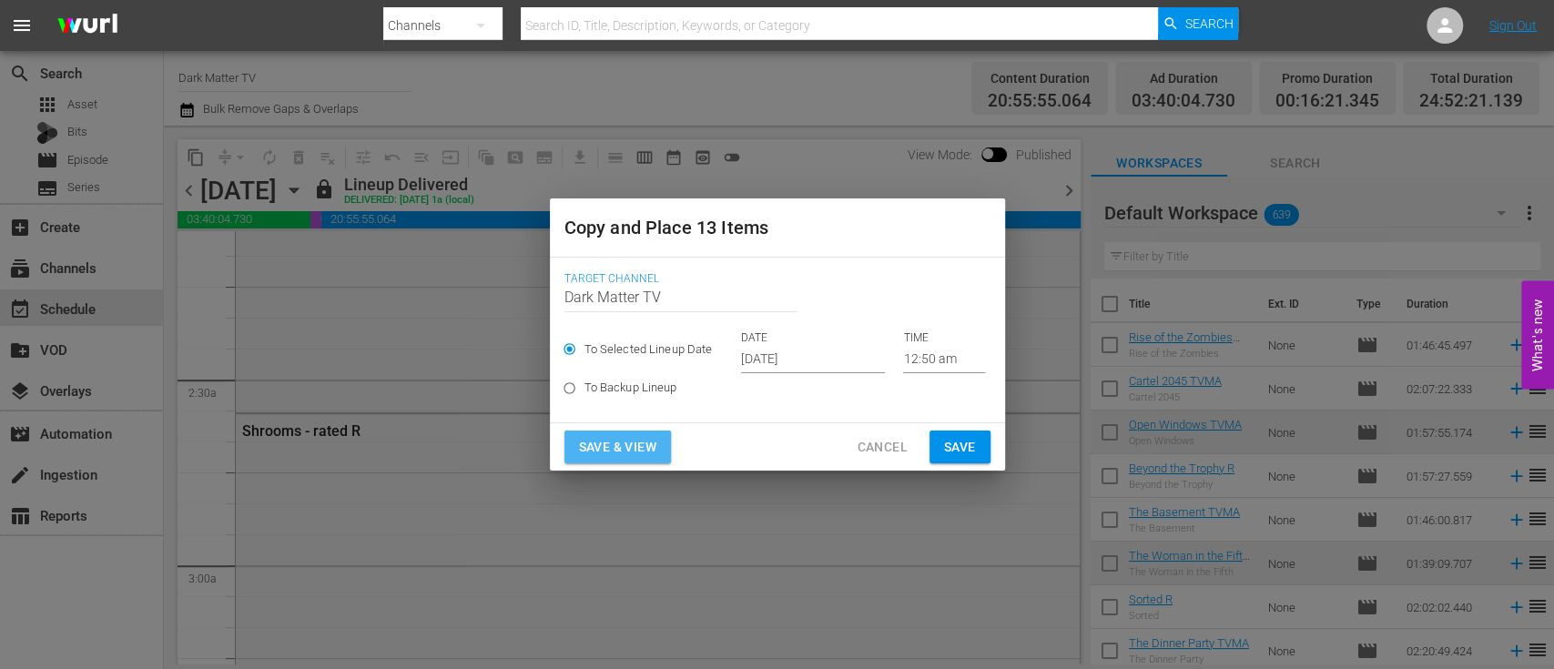
click at [619, 452] on span "Save & View" at bounding box center [617, 447] width 77 height 23
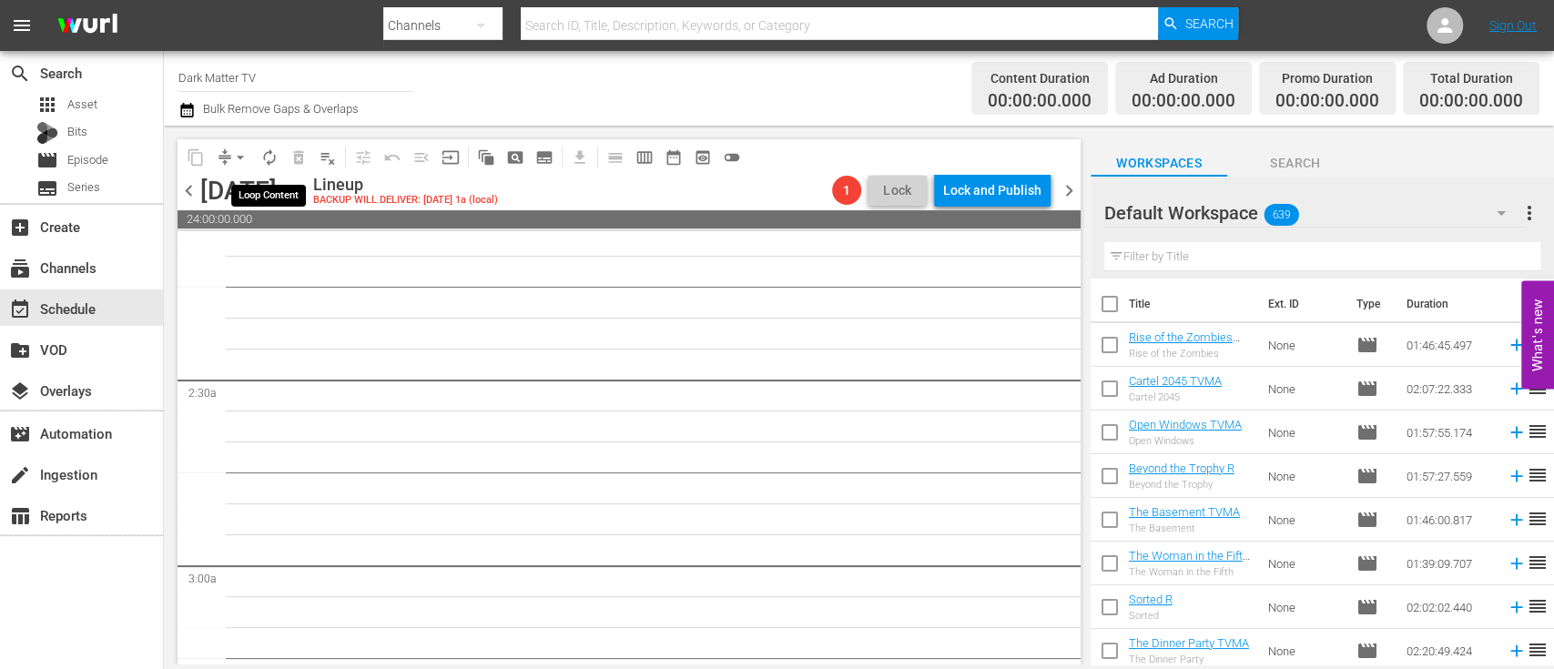
scroll to position [750, 0]
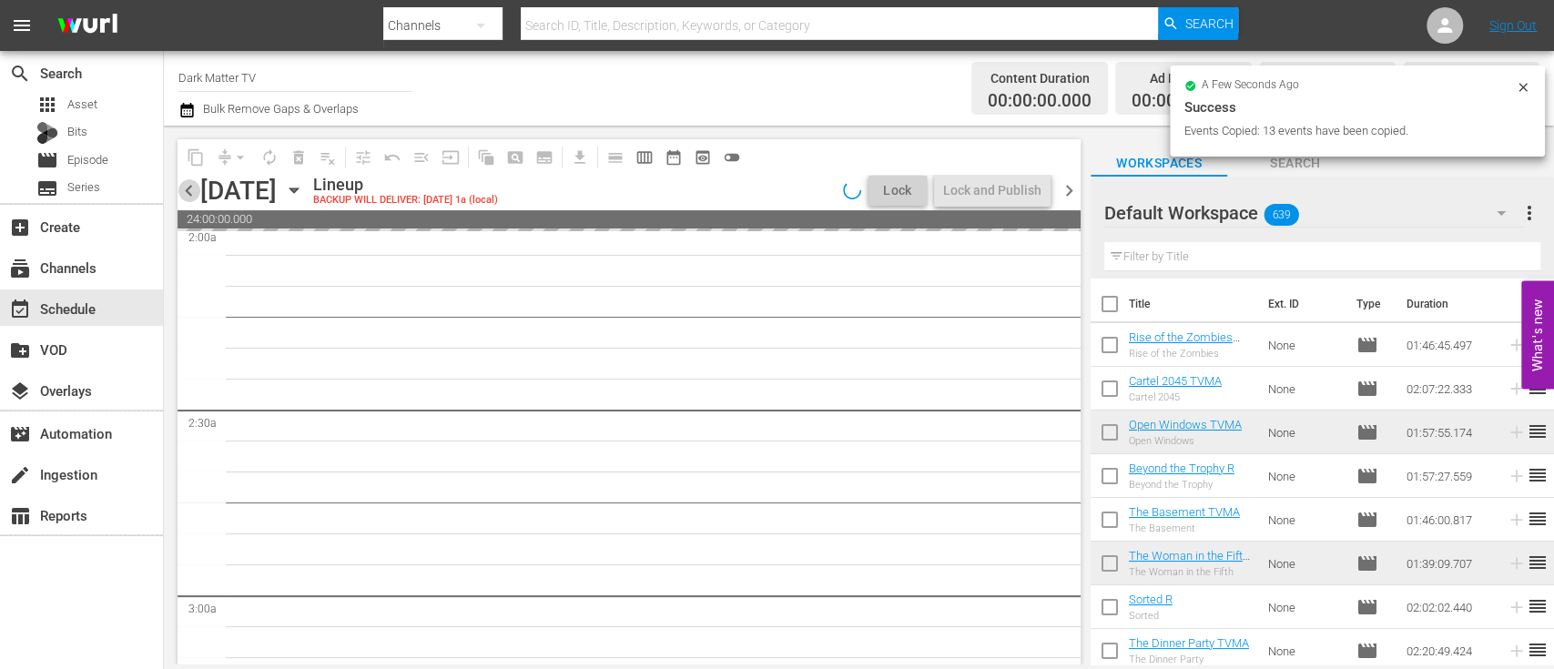
click at [195, 196] on span "chevron_left" at bounding box center [189, 190] width 23 height 23
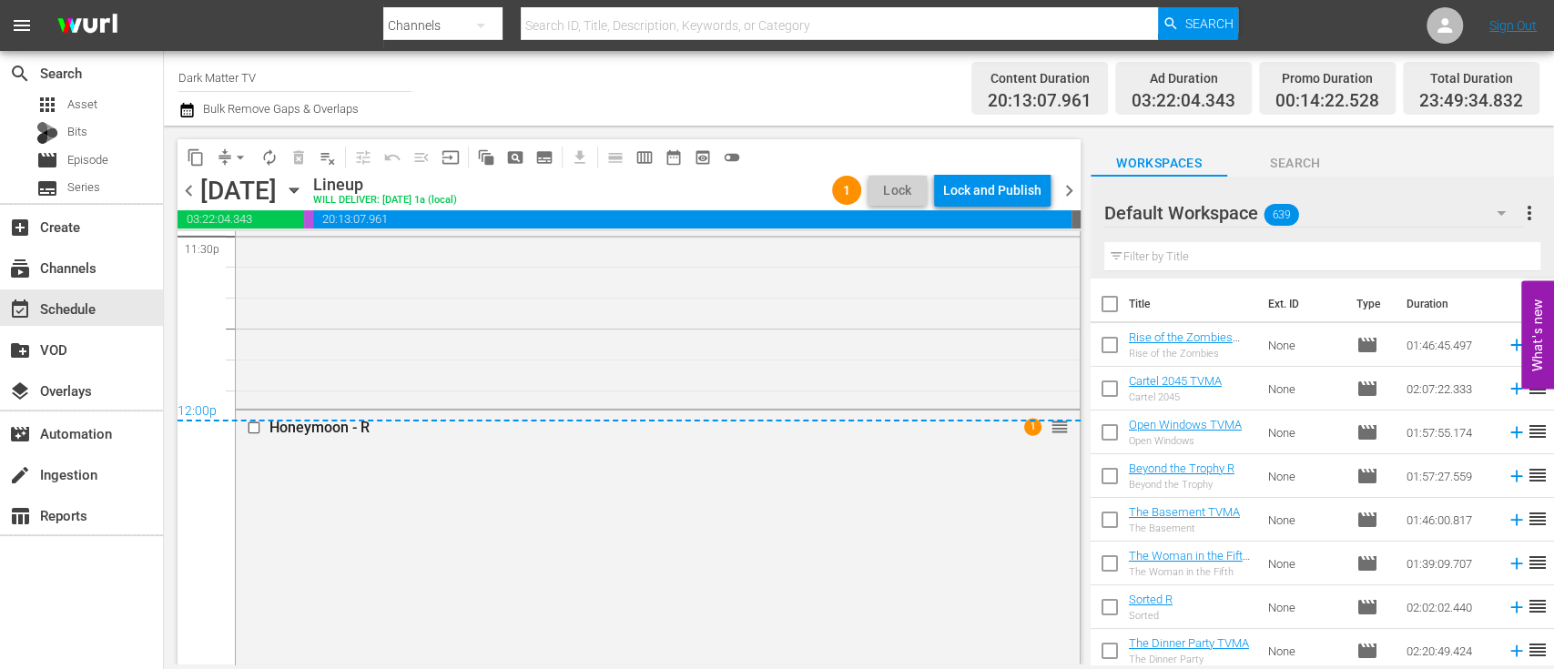
scroll to position [9090, 0]
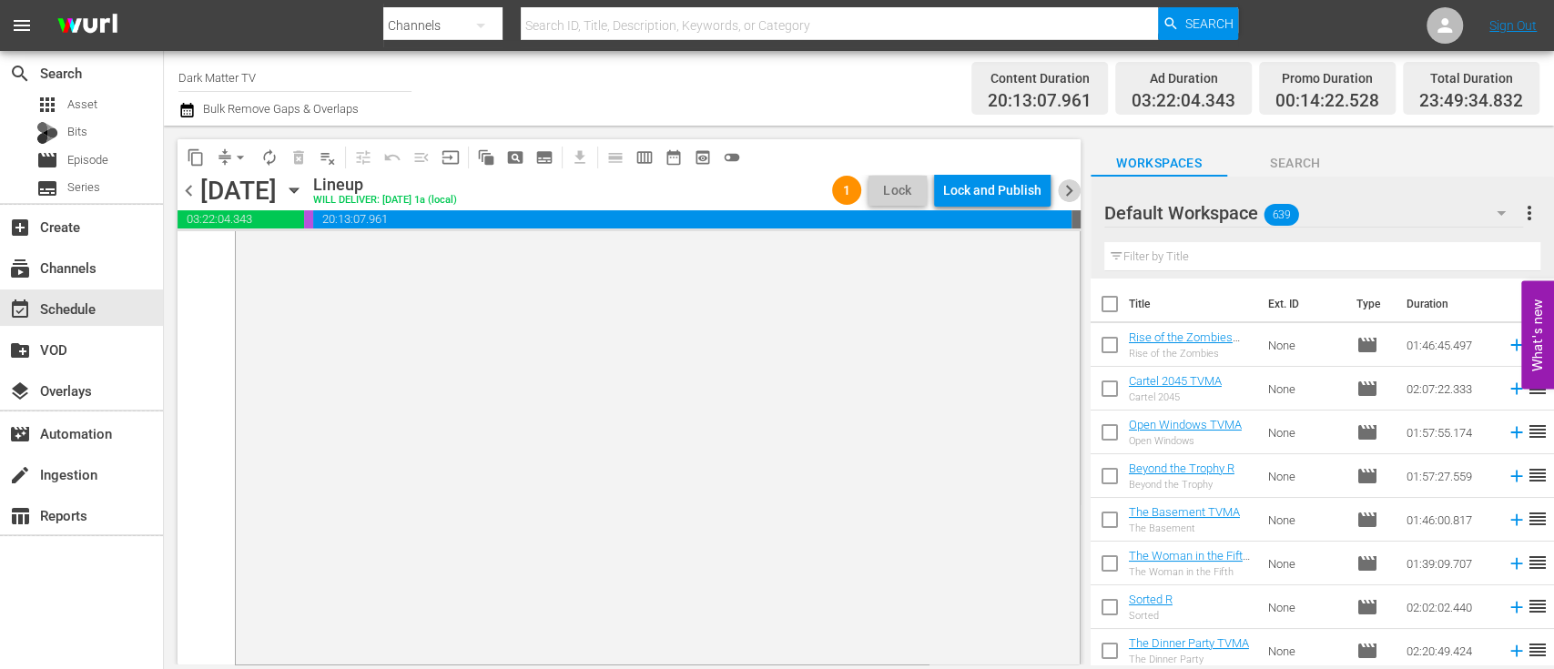
click at [1072, 186] on span "chevron_right" at bounding box center [1069, 190] width 23 height 23
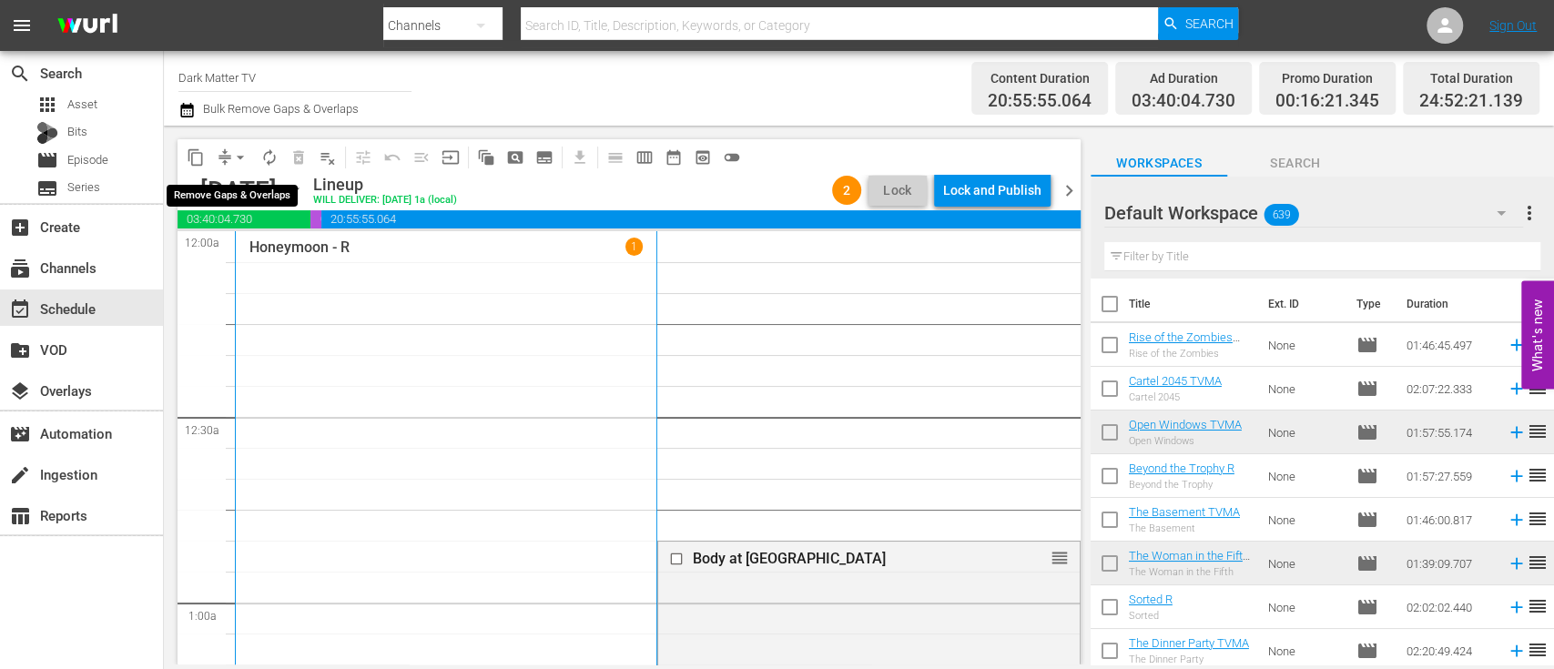
click at [246, 148] on span "arrow_drop_down" at bounding box center [240, 157] width 18 height 18
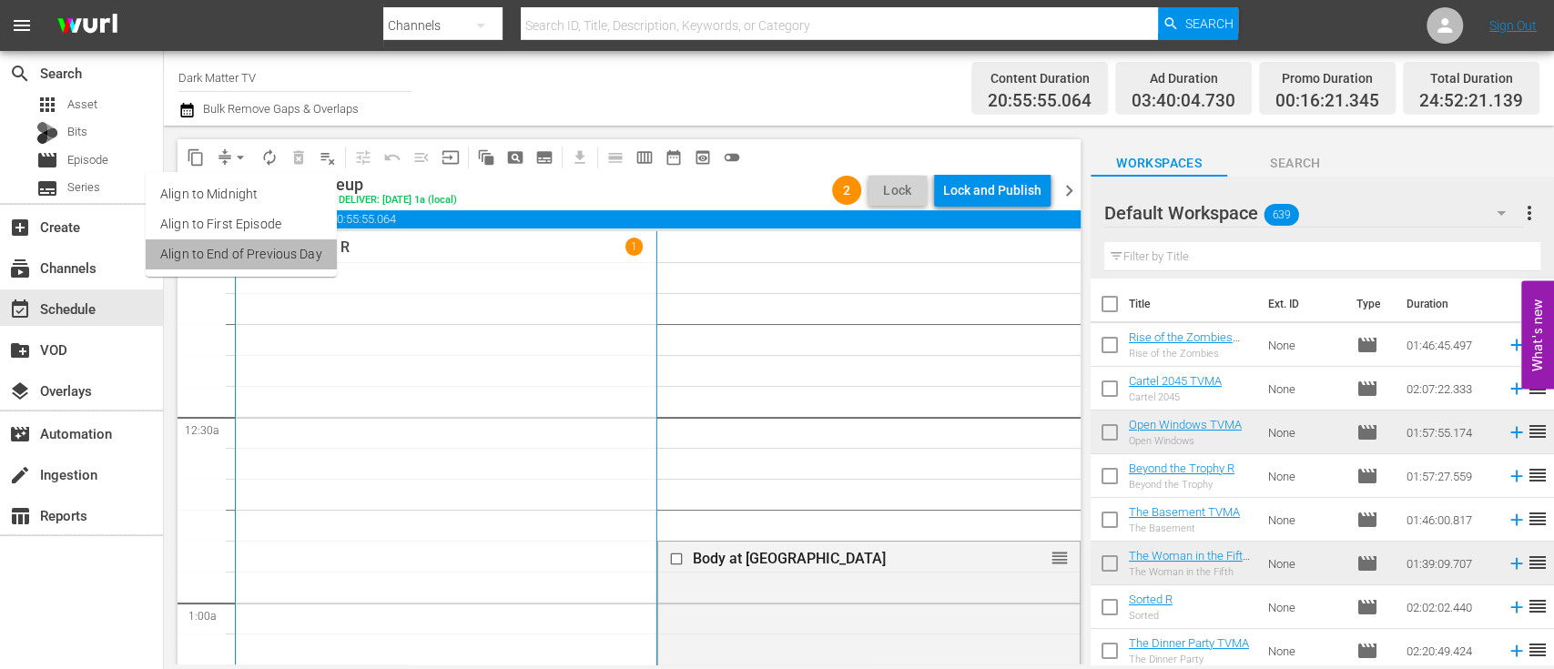
click at [256, 259] on li "Align to End of Previous Day" at bounding box center [241, 254] width 191 height 30
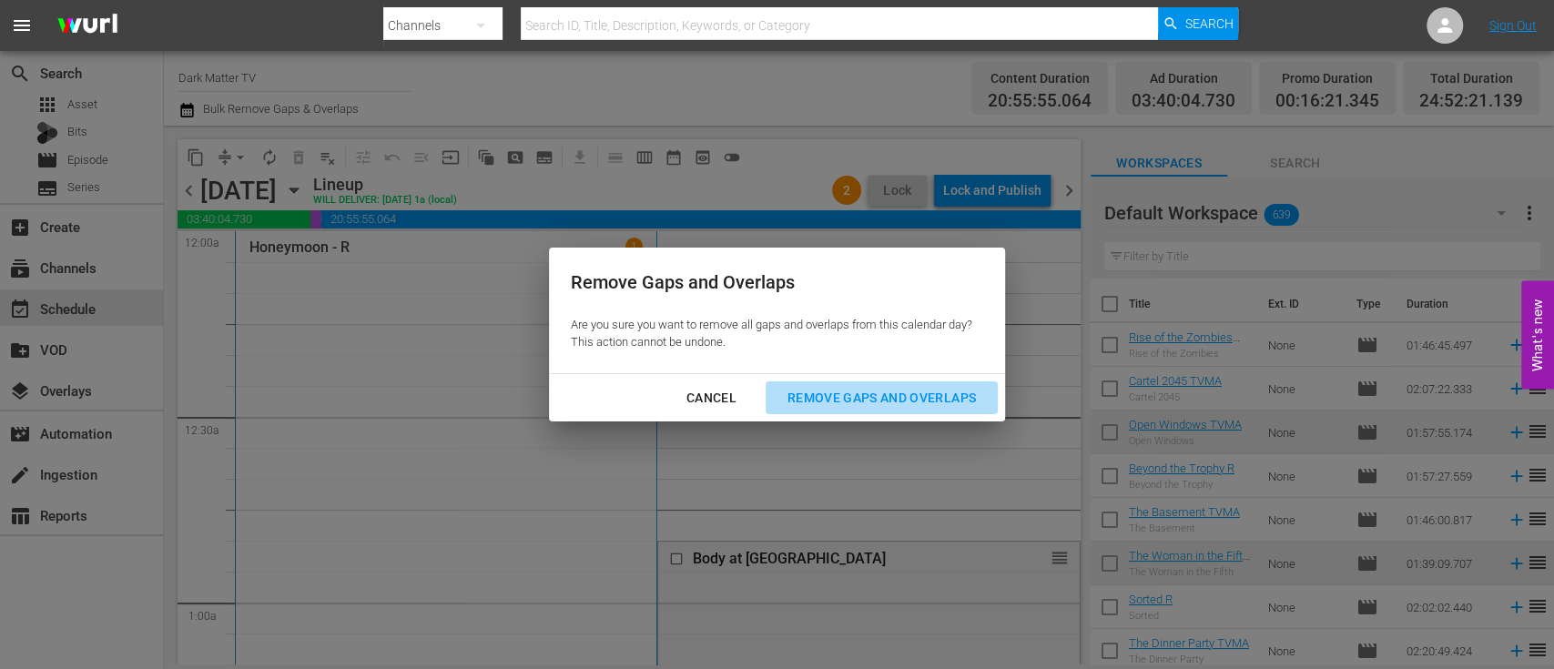
click at [841, 389] on div "Remove Gaps and Overlaps" at bounding box center [882, 398] width 218 height 23
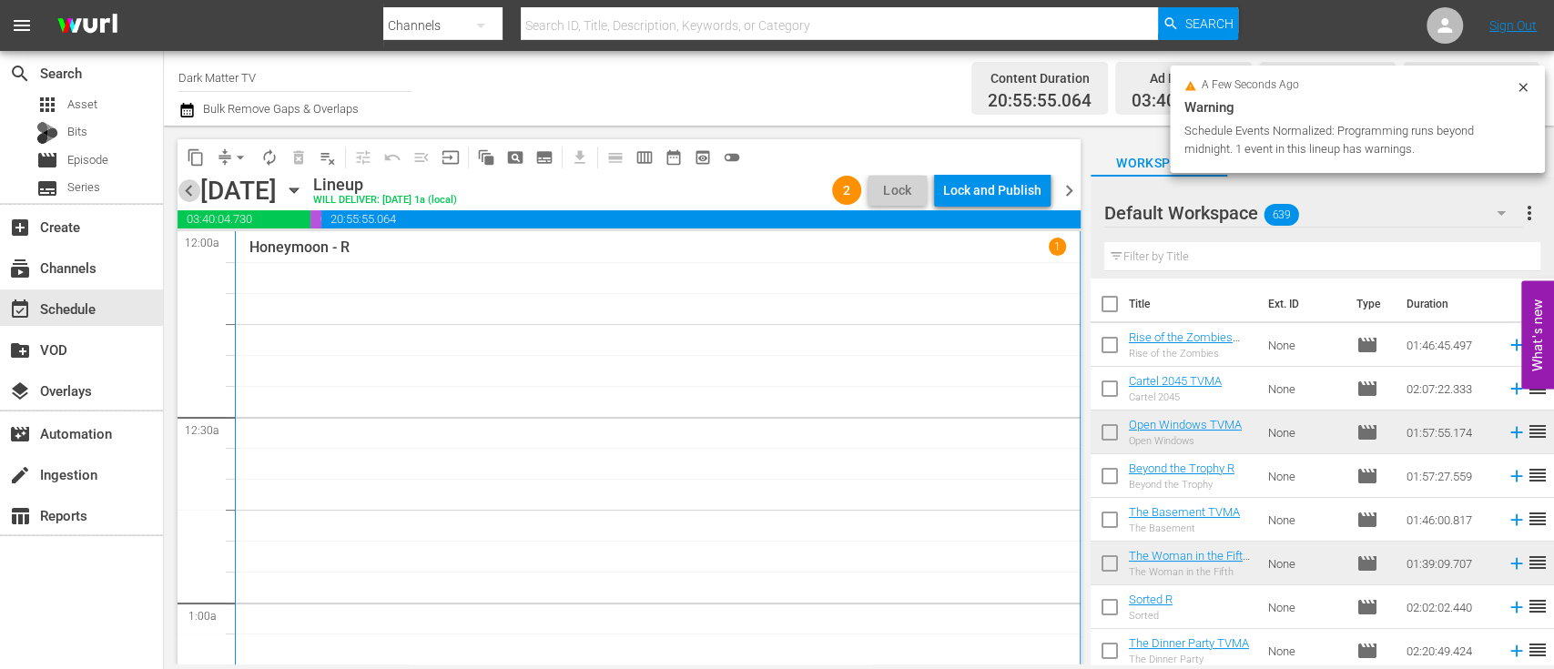
click at [185, 195] on span "chevron_left" at bounding box center [189, 190] width 23 height 23
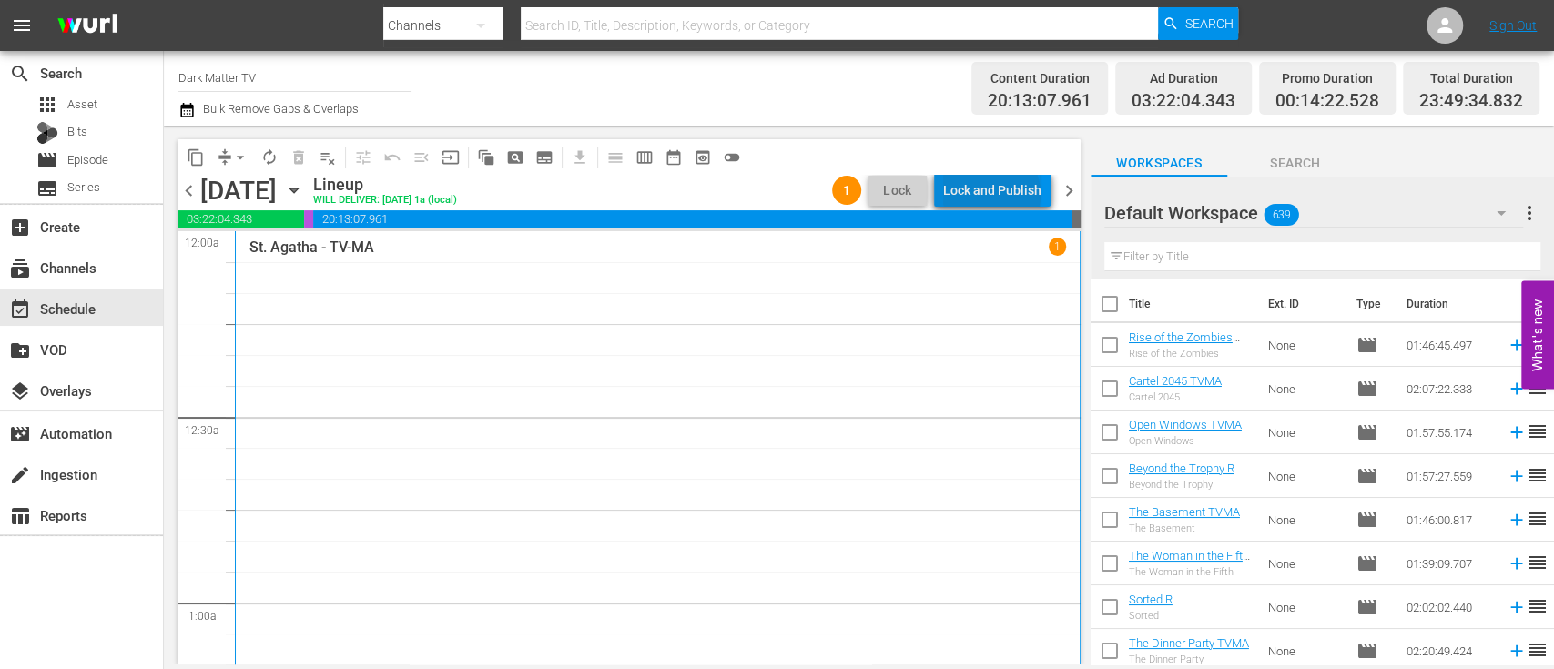
click at [995, 194] on div "Lock and Publish" at bounding box center [992, 190] width 98 height 33
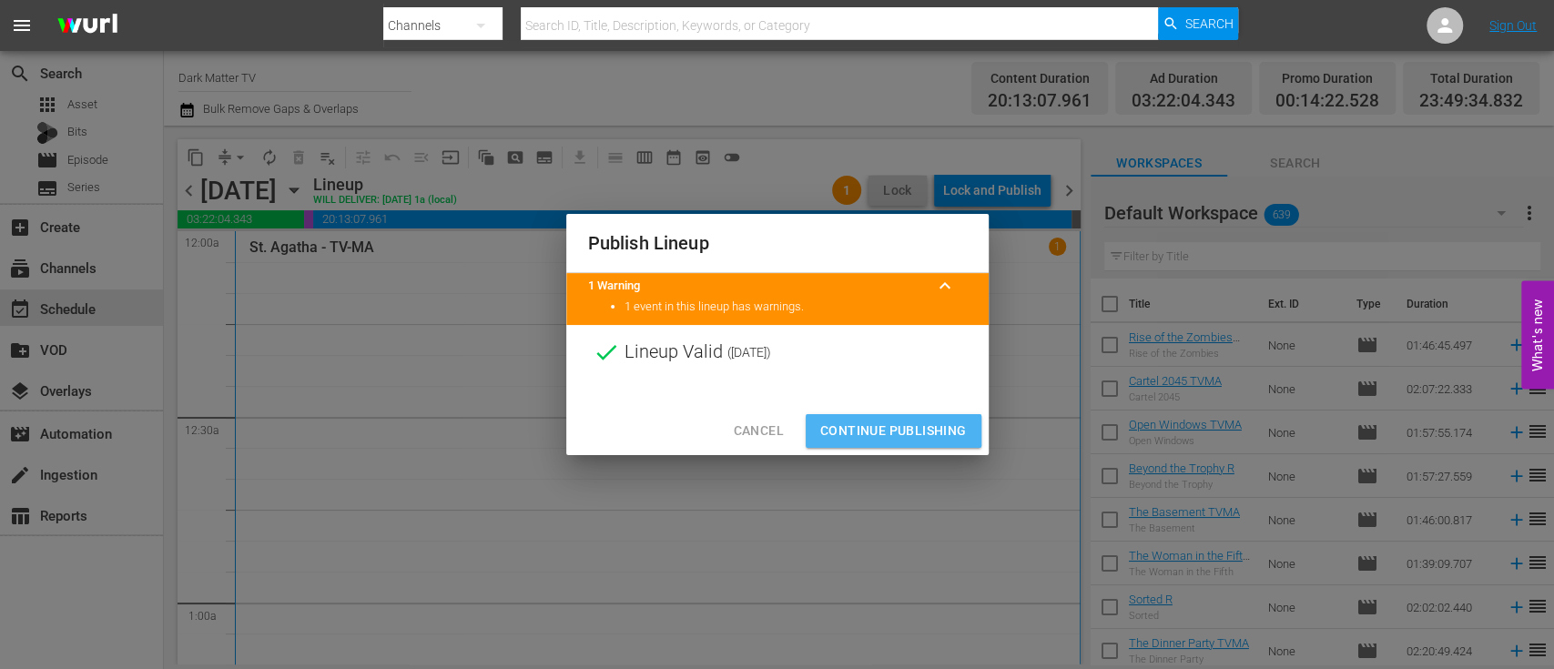
click at [862, 420] on span "Continue Publishing" at bounding box center [893, 431] width 147 height 23
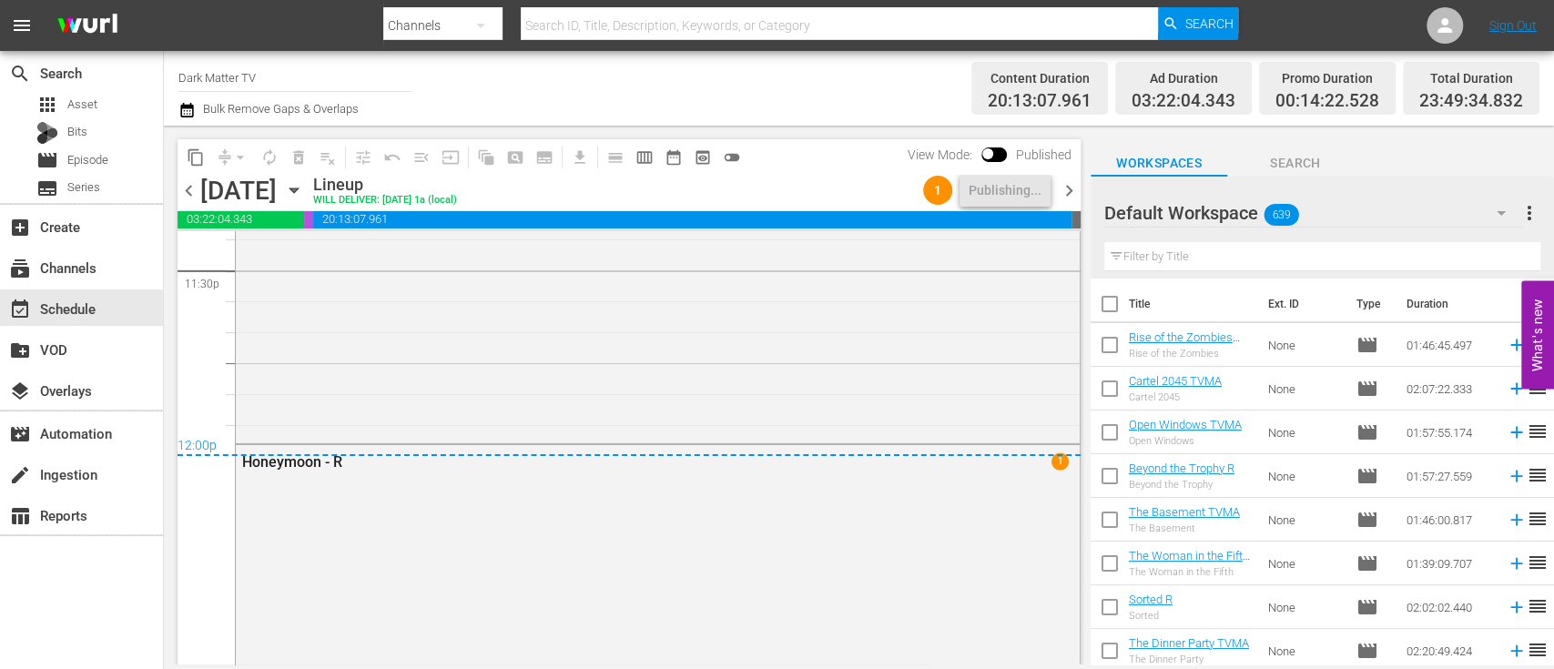
scroll to position [9090, 0]
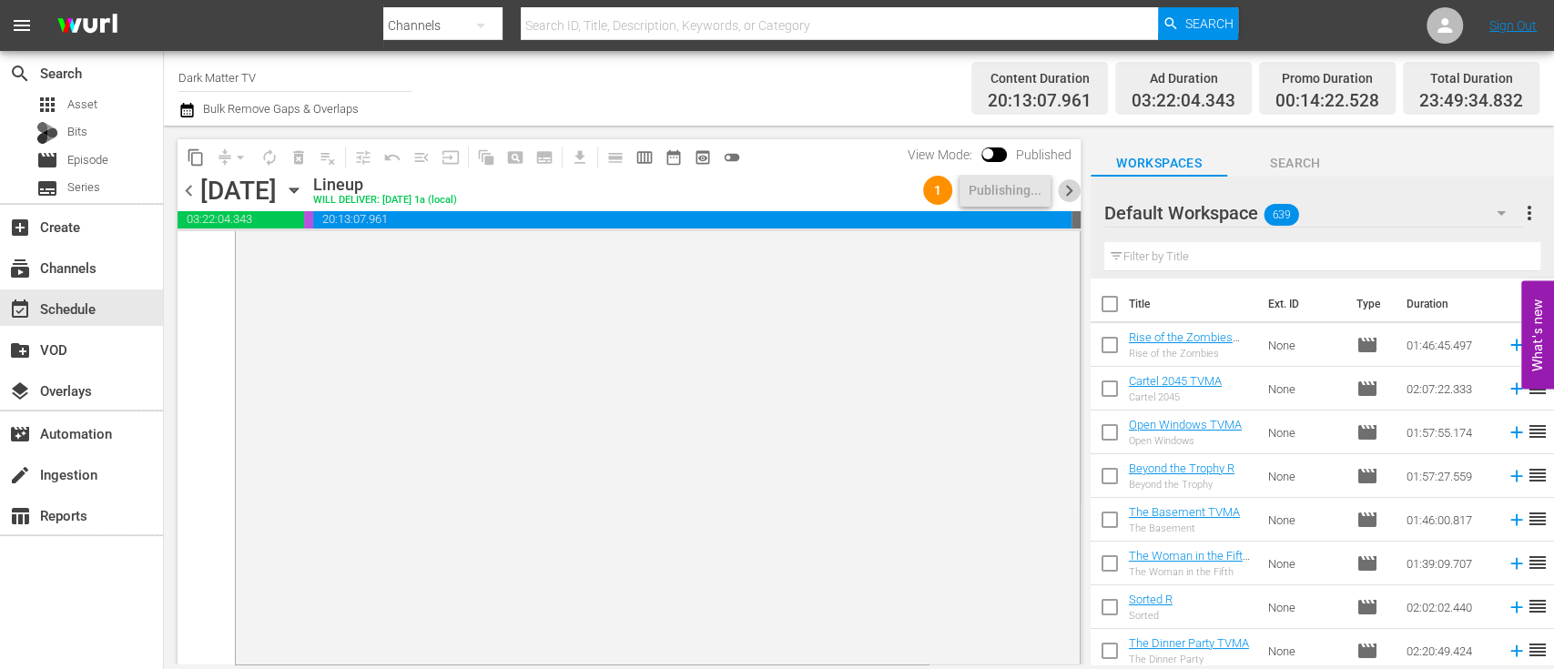
click at [1065, 193] on span "chevron_right" at bounding box center [1069, 190] width 23 height 23
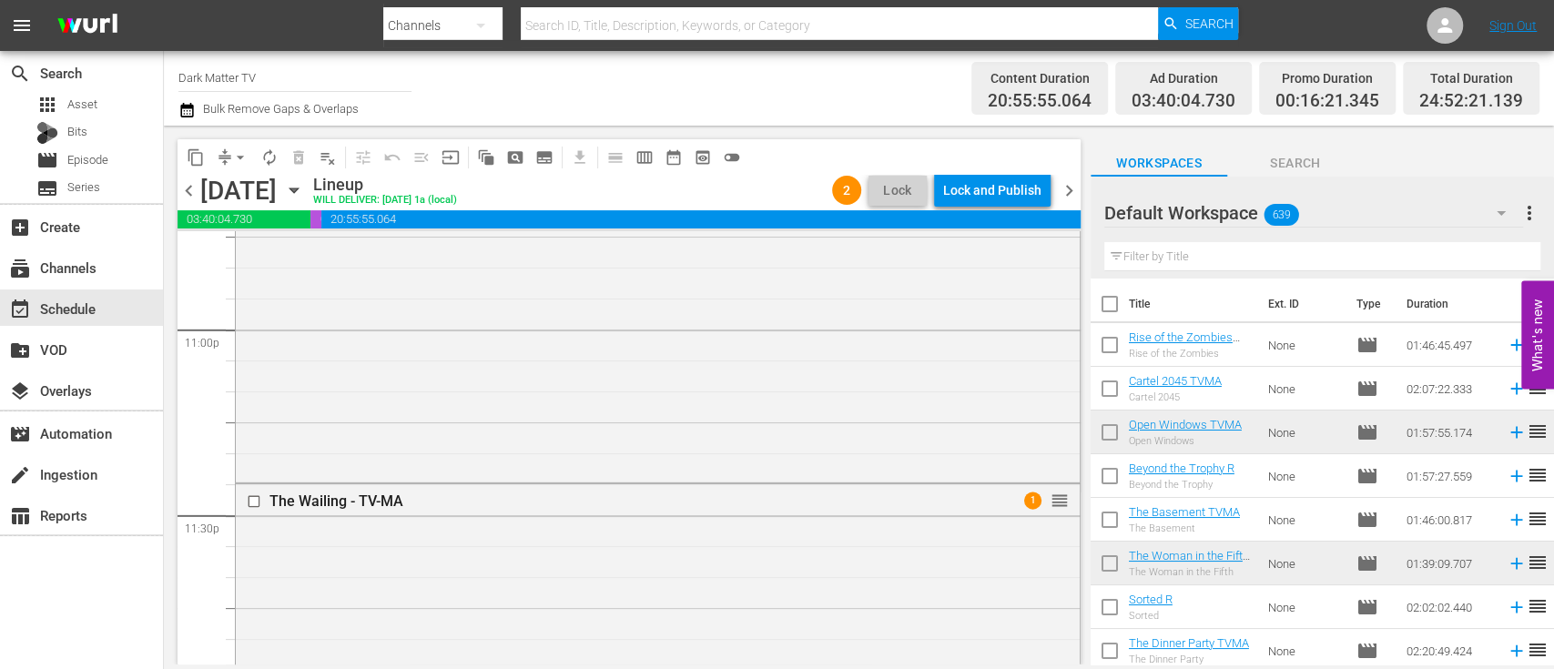
scroll to position [8434, 0]
click at [1021, 186] on div "Lock and Publish" at bounding box center [992, 190] width 98 height 33
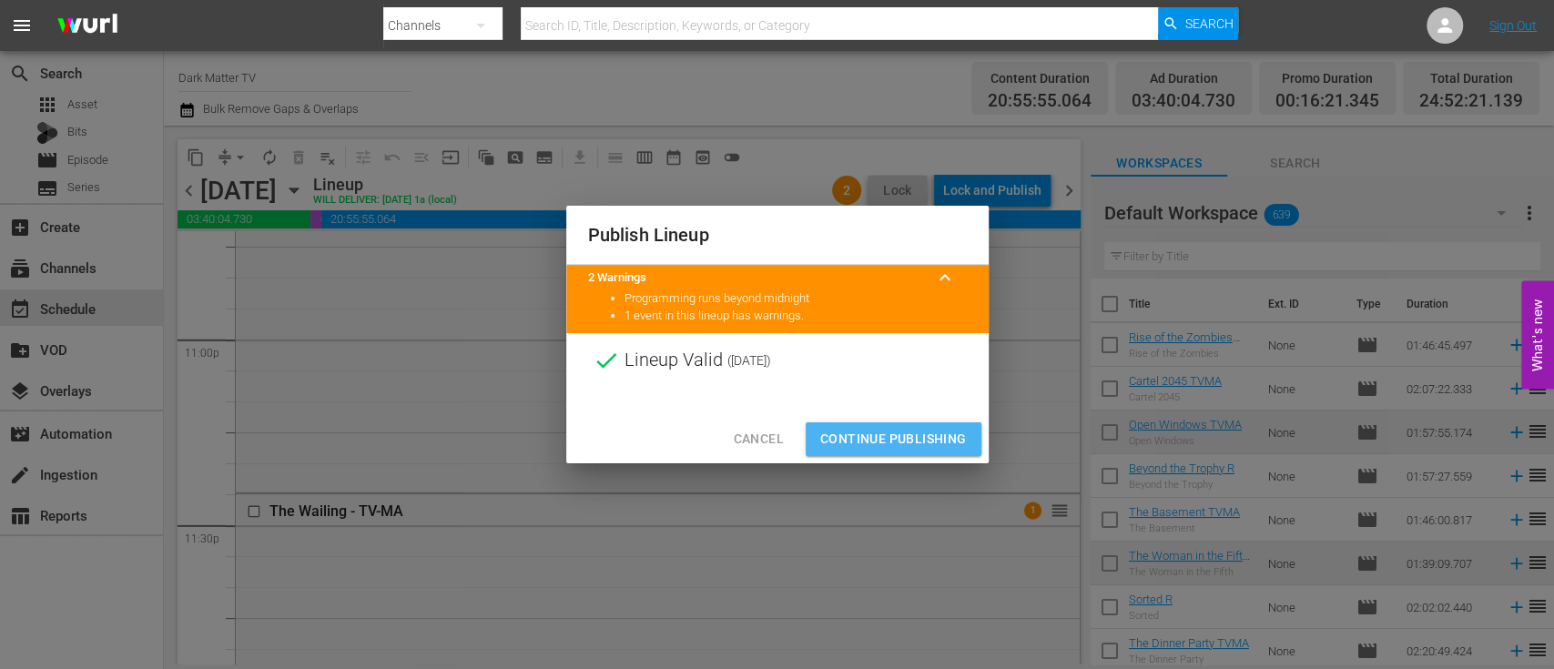
click at [899, 436] on span "Continue Publishing" at bounding box center [893, 439] width 147 height 23
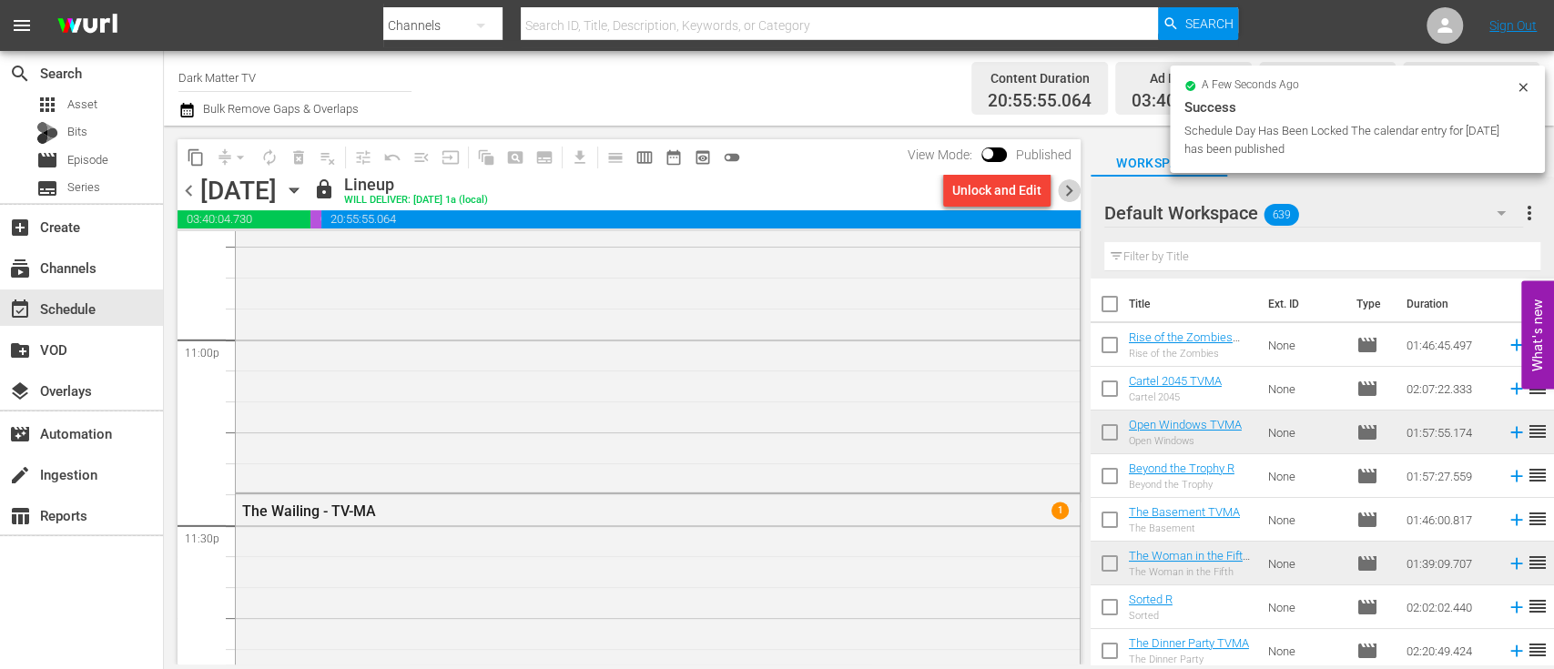
click at [1073, 190] on span "chevron_right" at bounding box center [1069, 190] width 23 height 23
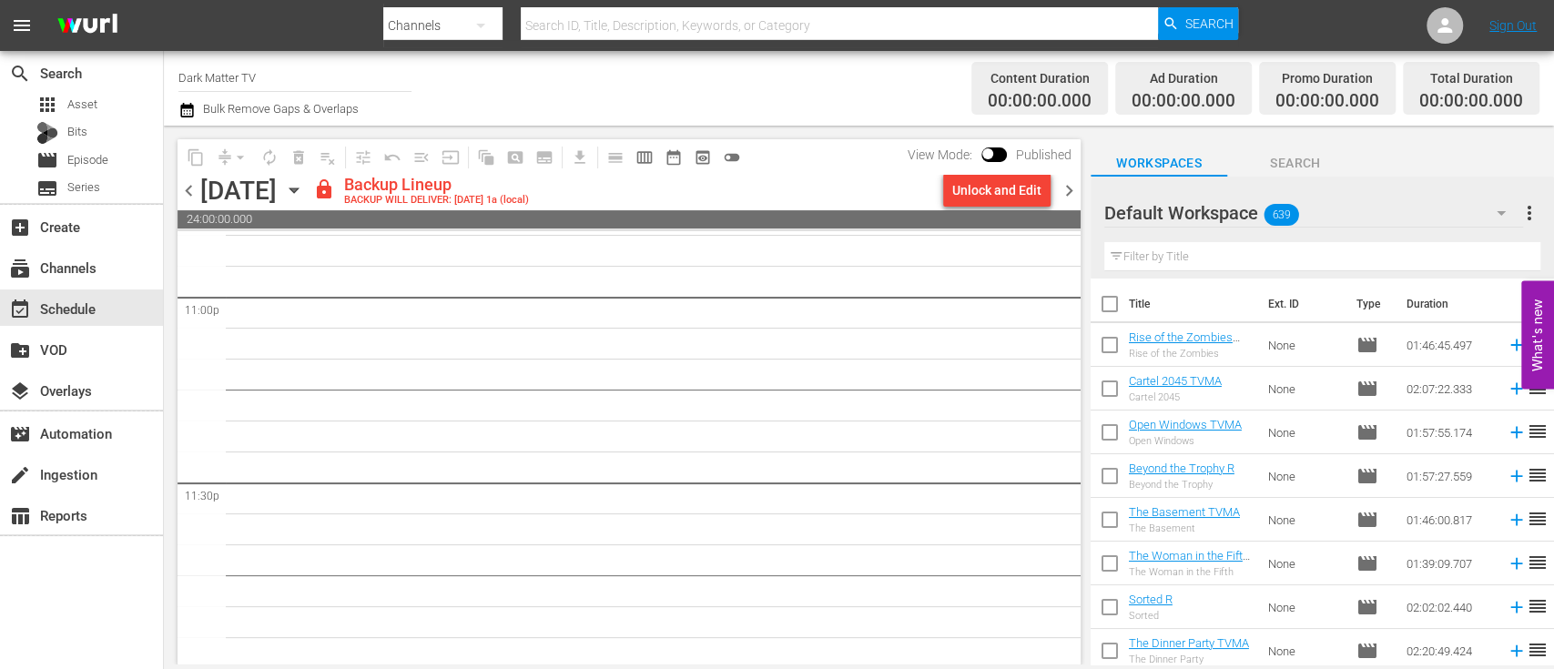
scroll to position [8481, 0]
click at [178, 109] on icon "button" at bounding box center [186, 110] width 17 height 22
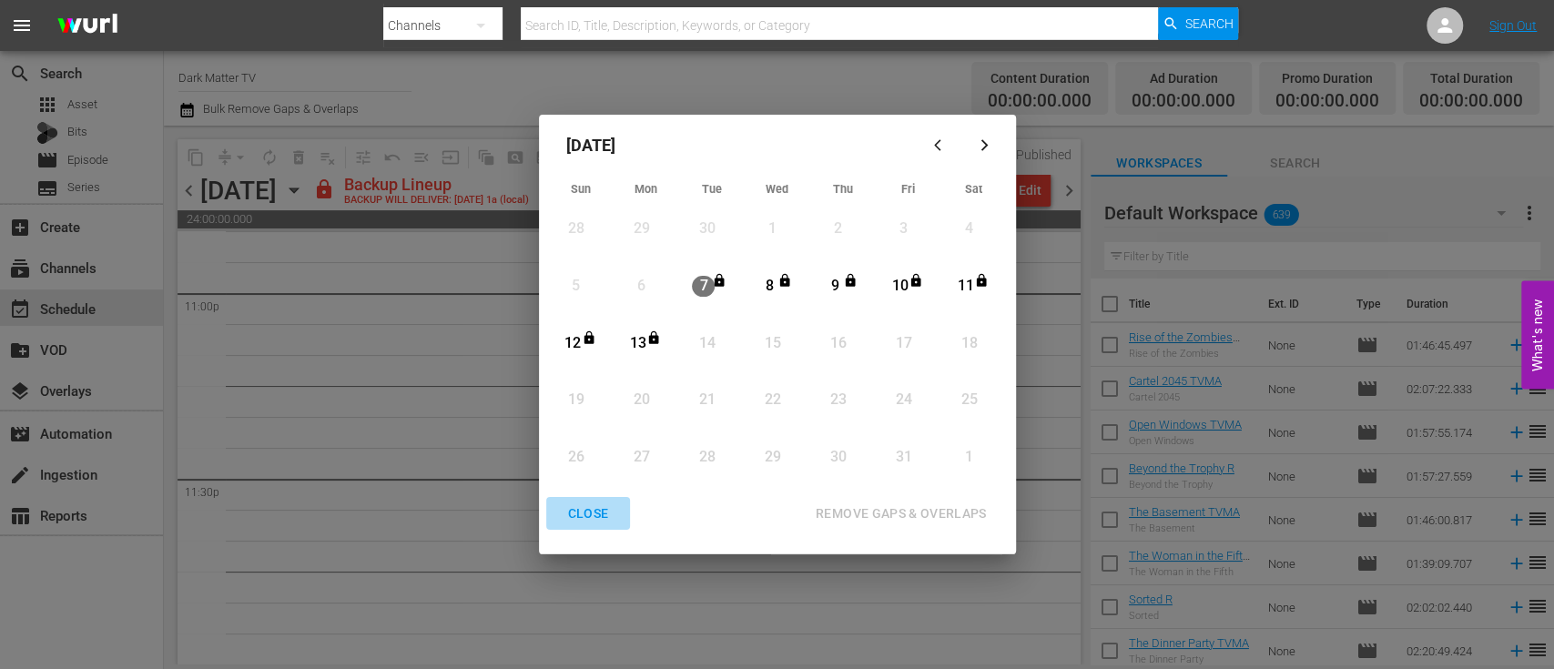
click at [591, 507] on div "CLOSE" at bounding box center [588, 514] width 70 height 23
